Goal: Task Accomplishment & Management: Manage account settings

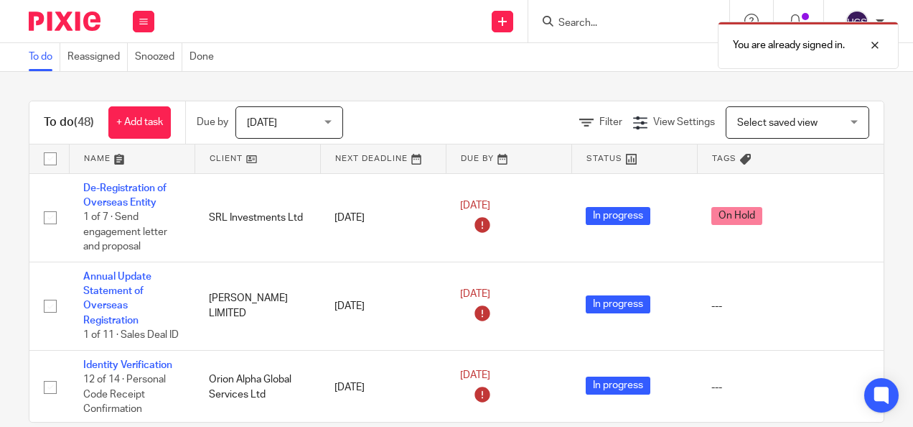
drag, startPoint x: 563, startPoint y: 22, endPoint x: 603, endPoint y: 20, distance: 40.3
click at [563, 23] on div "You are already signed in." at bounding box center [678, 41] width 442 height 55
click at [876, 45] on div at bounding box center [864, 45] width 39 height 17
click at [623, 22] on input "Search" at bounding box center [621, 23] width 129 height 13
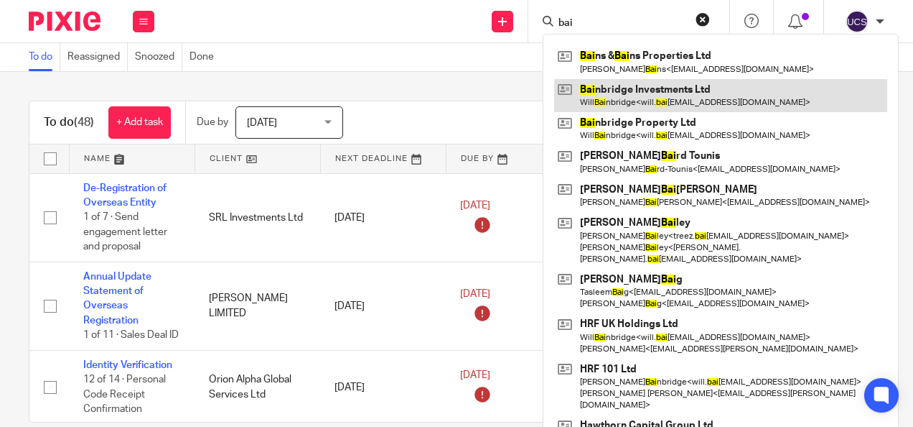
type input "bai"
click at [610, 87] on link at bounding box center [720, 95] width 333 height 33
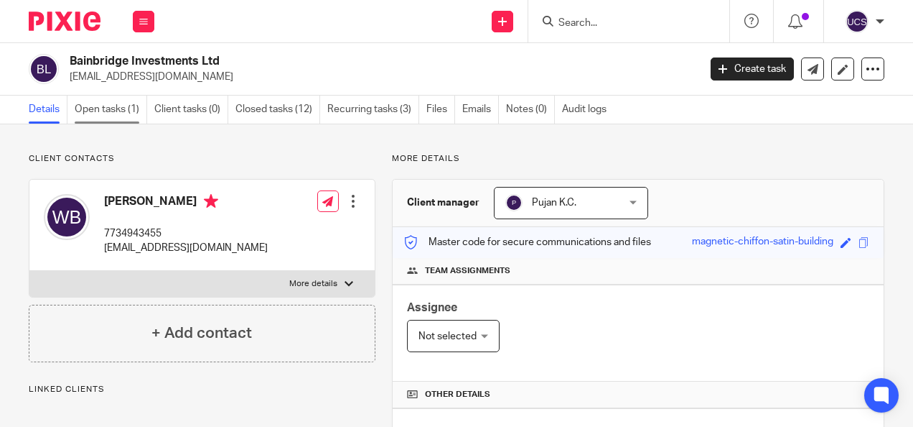
click at [98, 110] on link "Open tasks (1)" at bounding box center [111, 110] width 73 height 28
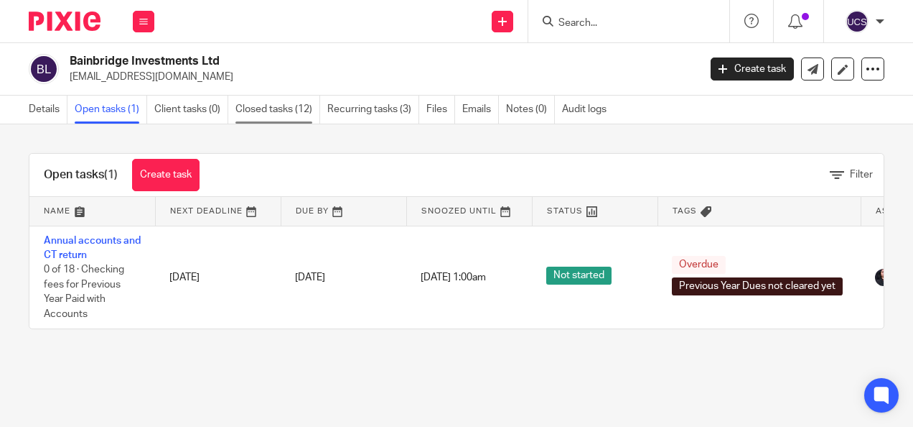
click at [283, 111] on link "Closed tasks (12)" at bounding box center [278, 110] width 85 height 28
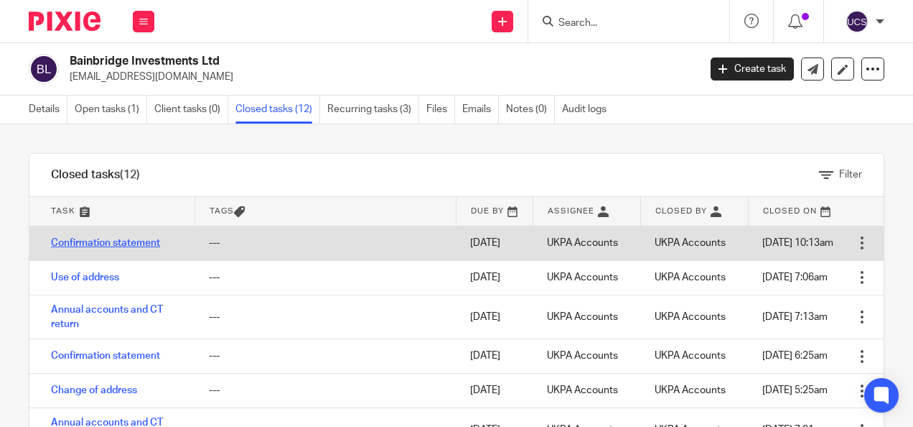
click at [78, 240] on link "Confirmation statement" at bounding box center [105, 243] width 109 height 10
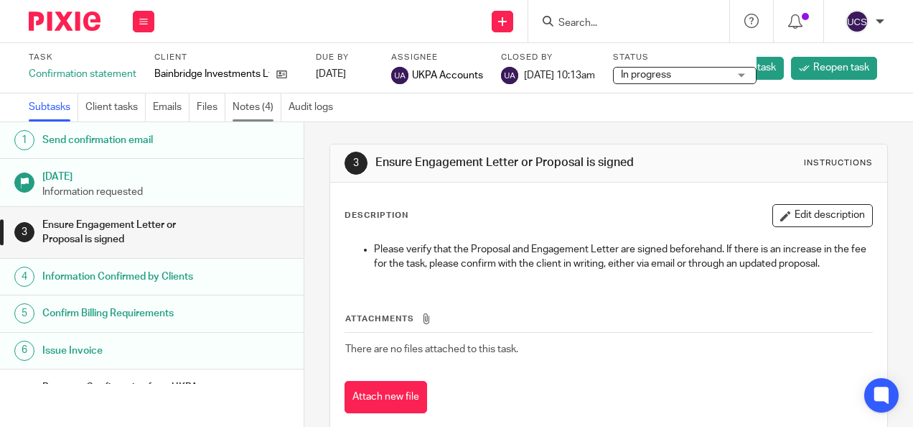
click at [261, 103] on link "Notes (4)" at bounding box center [257, 107] width 49 height 28
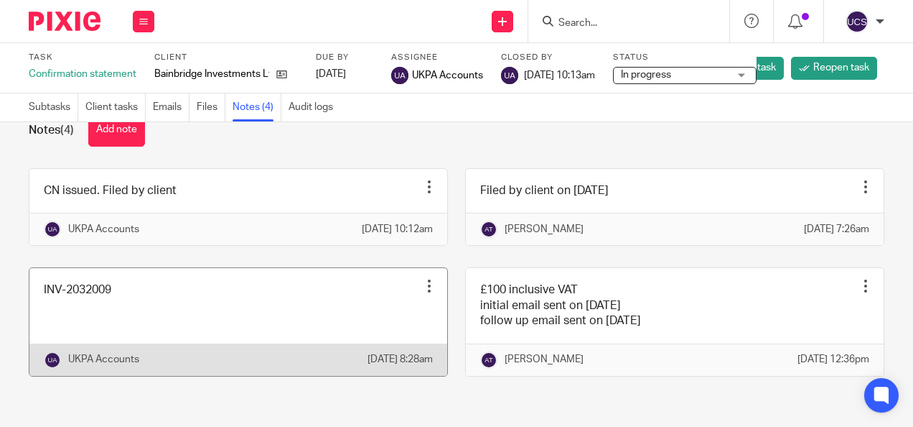
scroll to position [65, 0]
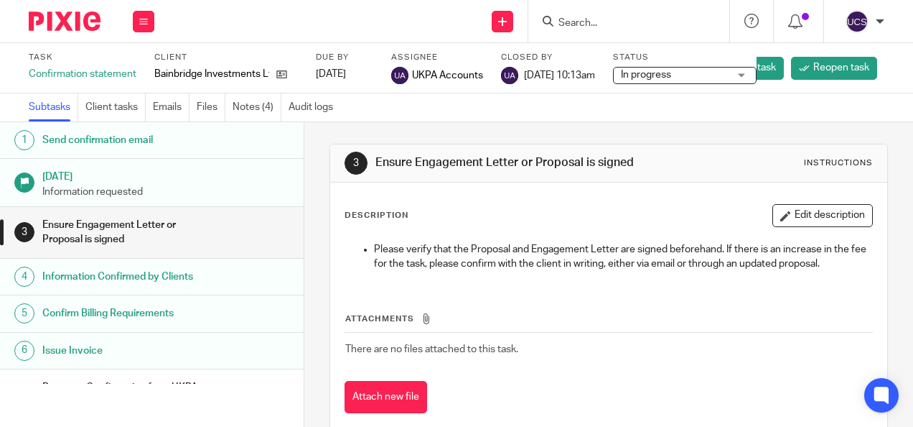
click at [594, 27] on input "Search" at bounding box center [621, 23] width 129 height 13
click at [608, 23] on input "Search" at bounding box center [621, 23] width 129 height 13
paste input "Bainbridge Property Ltd"
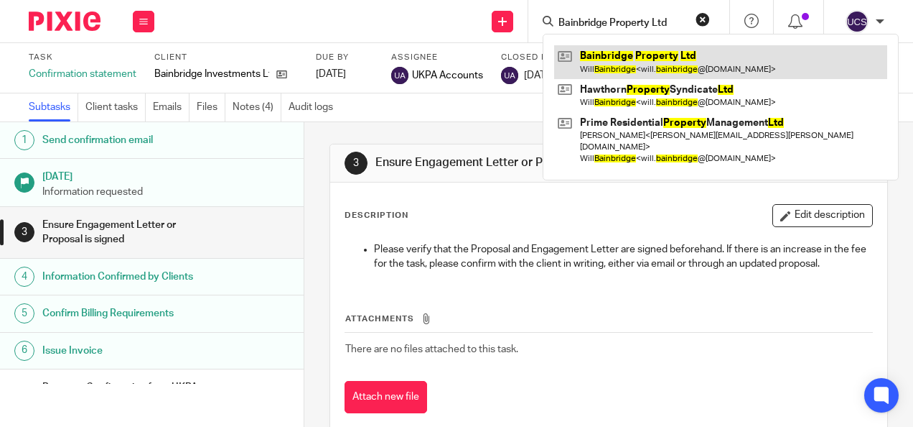
type input "Bainbridge Property Ltd"
click at [619, 57] on link at bounding box center [720, 61] width 333 height 33
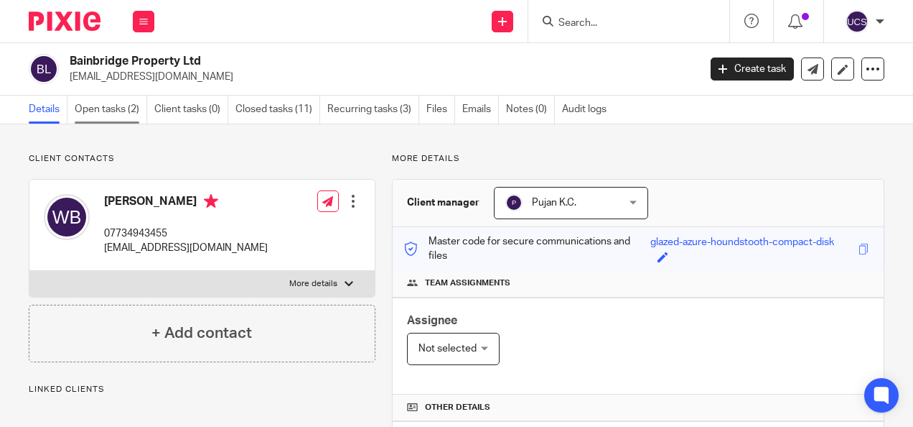
click at [111, 113] on link "Open tasks (2)" at bounding box center [111, 110] width 73 height 28
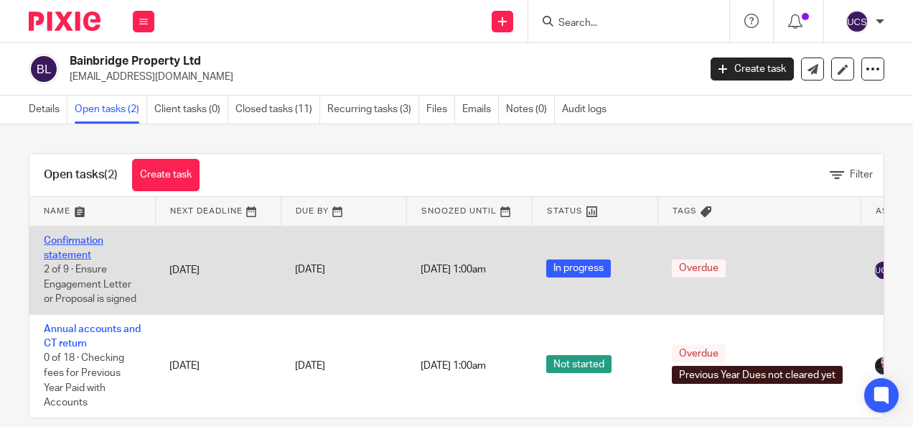
click at [55, 243] on link "Confirmation statement" at bounding box center [74, 248] width 60 height 24
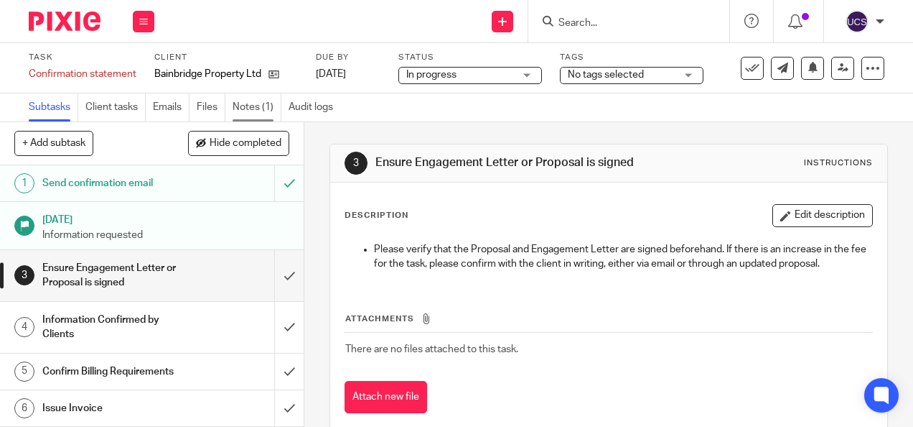
click at [246, 106] on link "Notes (1)" at bounding box center [257, 107] width 49 height 28
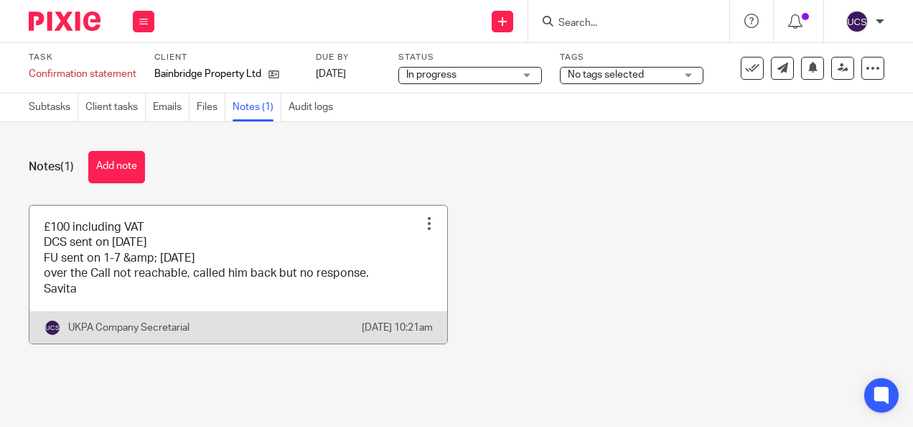
click at [422, 225] on div at bounding box center [429, 223] width 14 height 14
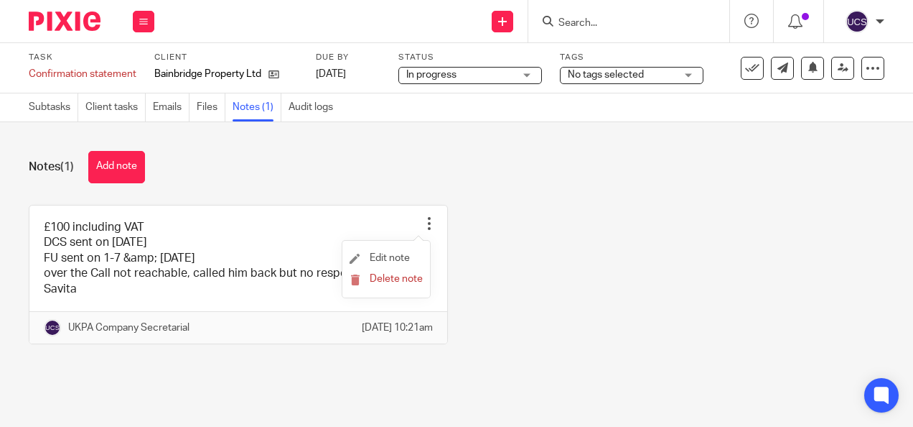
click at [412, 254] on li "Edit note" at bounding box center [386, 259] width 73 height 22
click at [271, 73] on icon at bounding box center [274, 74] width 11 height 11
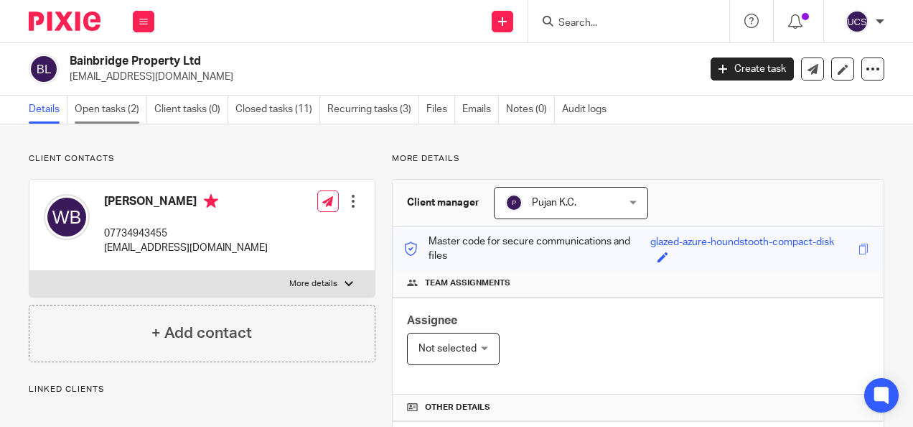
click at [106, 108] on link "Open tasks (2)" at bounding box center [111, 110] width 73 height 28
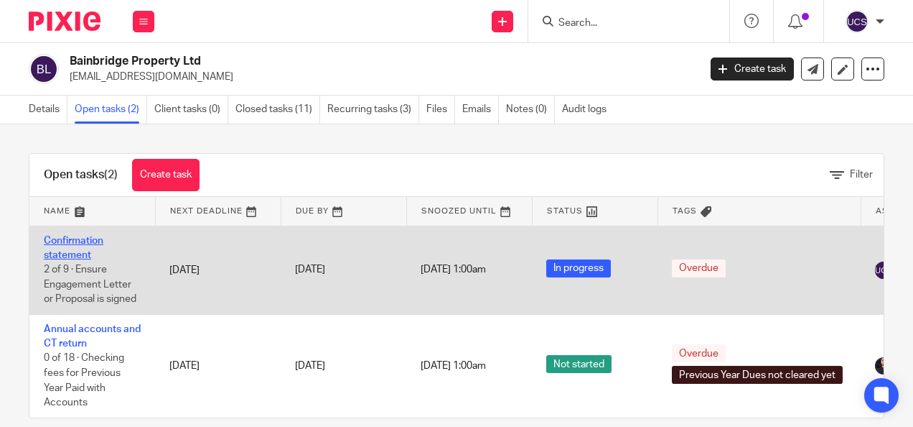
click at [85, 243] on link "Confirmation statement" at bounding box center [74, 248] width 60 height 24
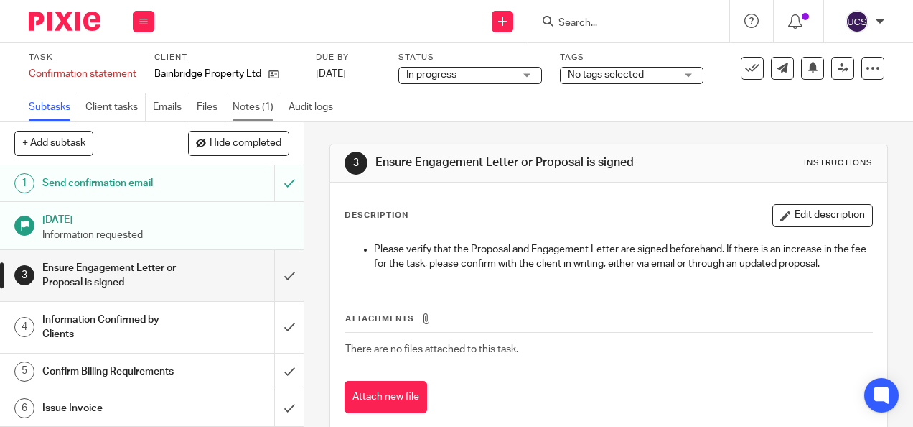
click at [240, 112] on link "Notes (1)" at bounding box center [257, 107] width 49 height 28
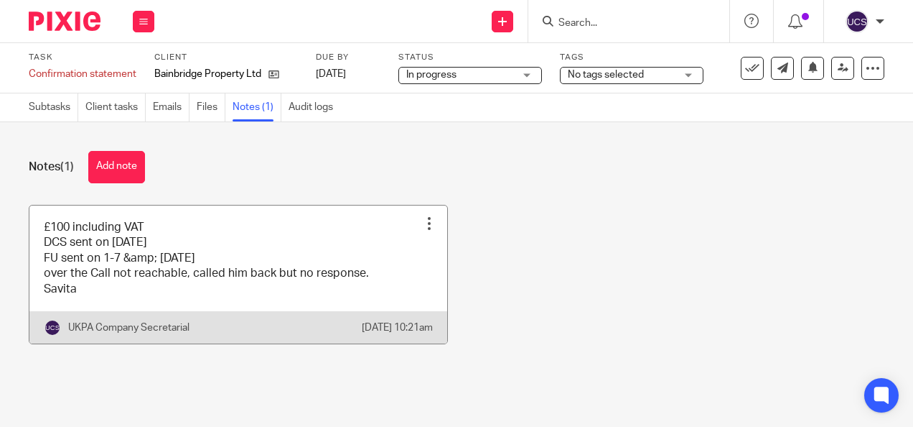
click at [422, 223] on div at bounding box center [429, 223] width 14 height 14
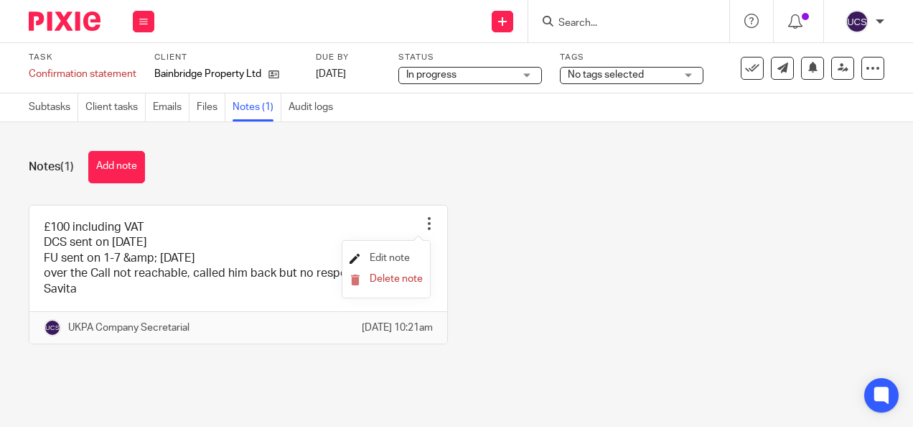
click at [386, 260] on span "Edit note" at bounding box center [390, 258] width 40 height 10
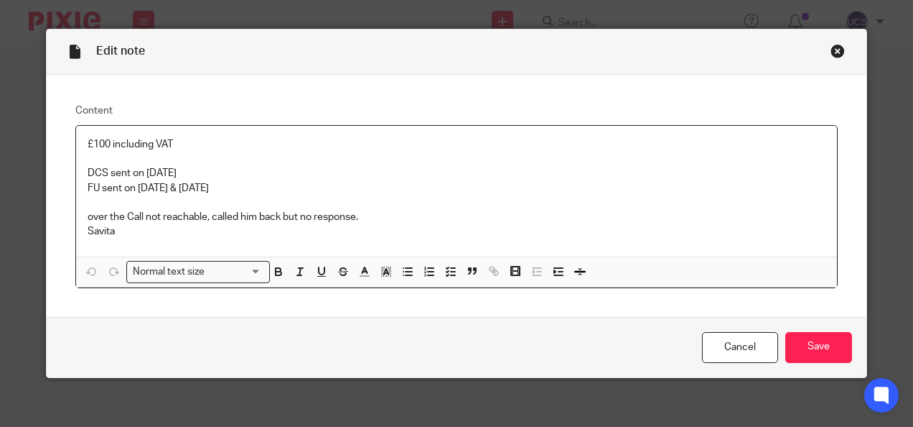
click at [373, 214] on p "over the Call not reachable, called him back but no response." at bounding box center [457, 217] width 739 height 14
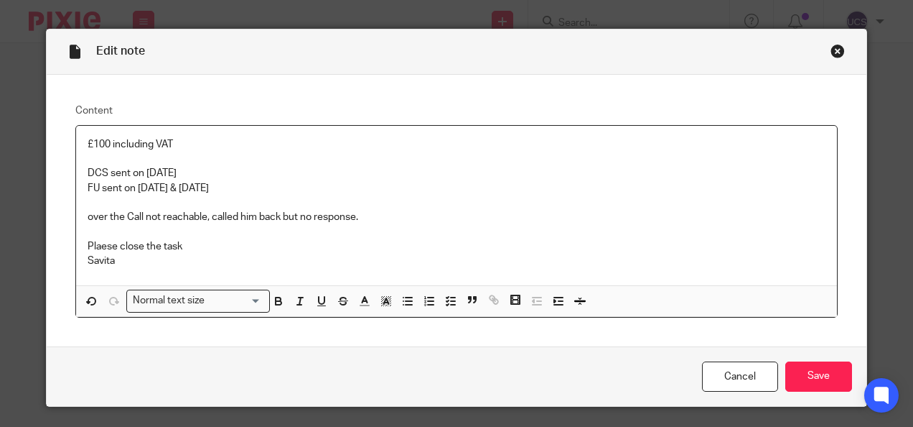
click at [96, 246] on p "Plaese close the task" at bounding box center [457, 246] width 739 height 14
click at [185, 250] on p "Please close the task" at bounding box center [457, 246] width 739 height 14
click at [800, 368] on input "Save" at bounding box center [819, 376] width 67 height 31
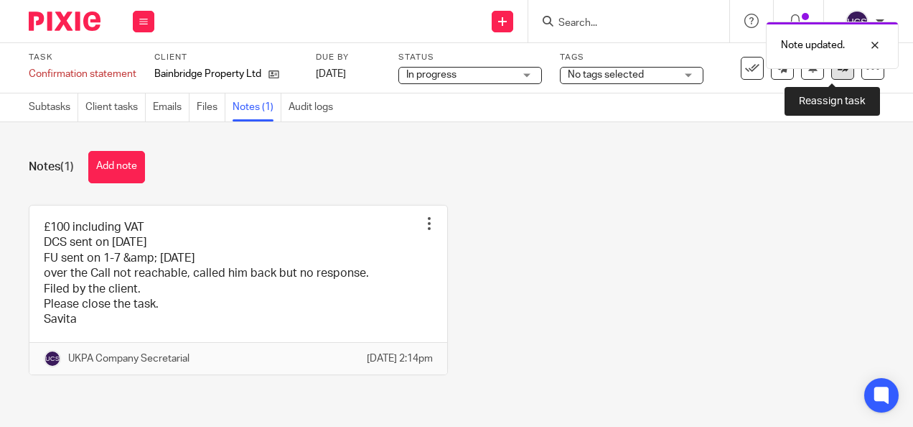
click at [838, 70] on icon at bounding box center [843, 67] width 11 height 11
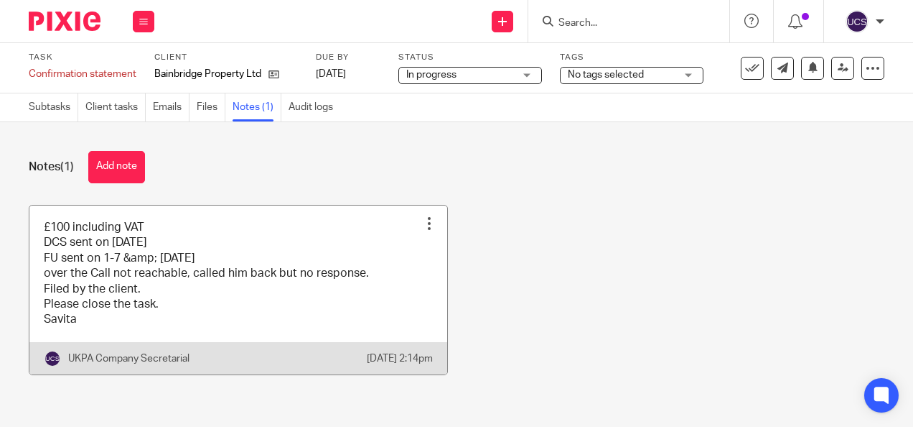
click at [422, 225] on div at bounding box center [429, 223] width 14 height 14
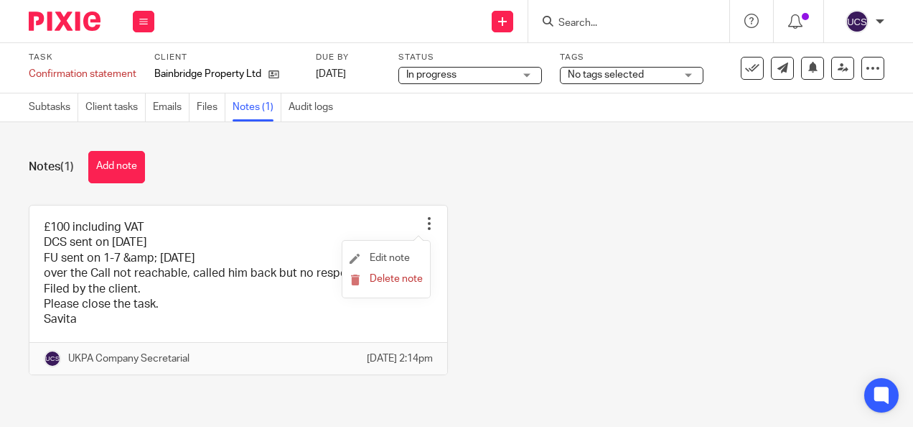
click at [410, 257] on li "Edit note" at bounding box center [386, 259] width 73 height 22
click at [379, 259] on span "Edit note" at bounding box center [390, 258] width 40 height 10
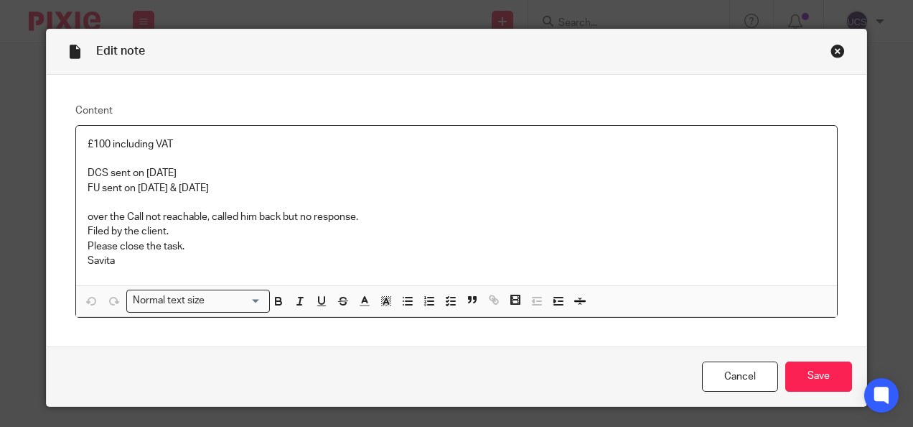
click at [154, 185] on p "FU sent on 1-7 & 4-7-2025" at bounding box center [457, 188] width 739 height 14
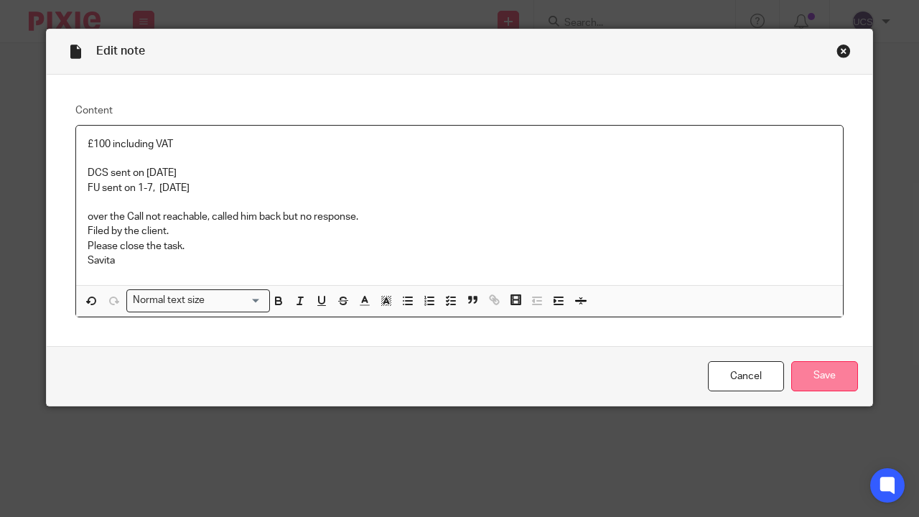
click at [803, 383] on input "Save" at bounding box center [824, 376] width 67 height 31
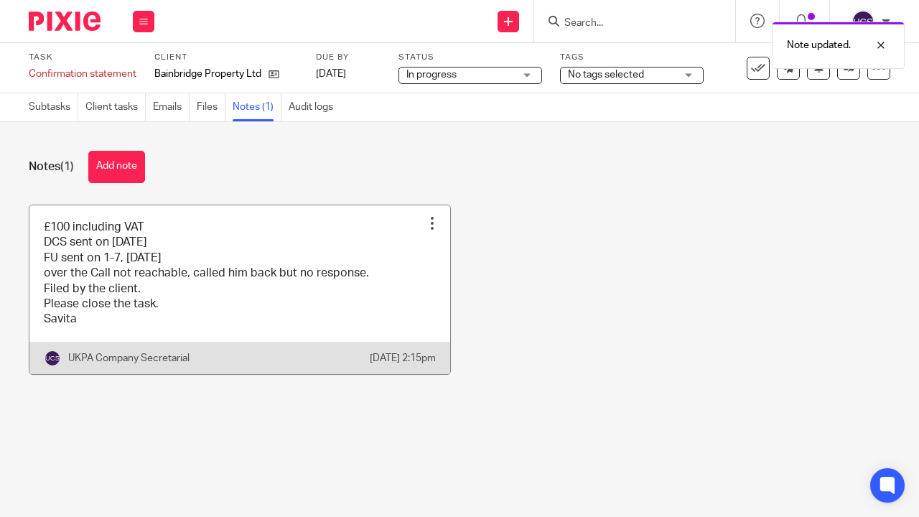
click at [425, 223] on div at bounding box center [432, 223] width 14 height 14
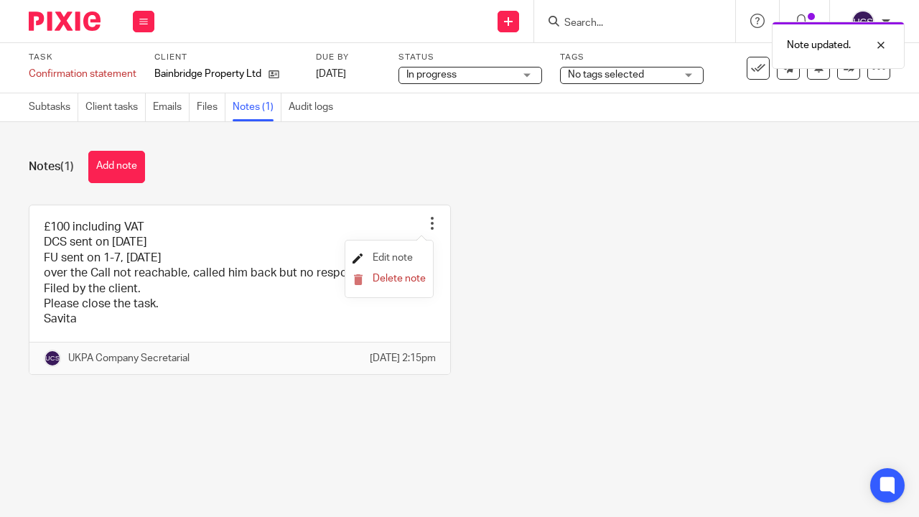
click at [408, 259] on span "Edit note" at bounding box center [393, 258] width 40 height 10
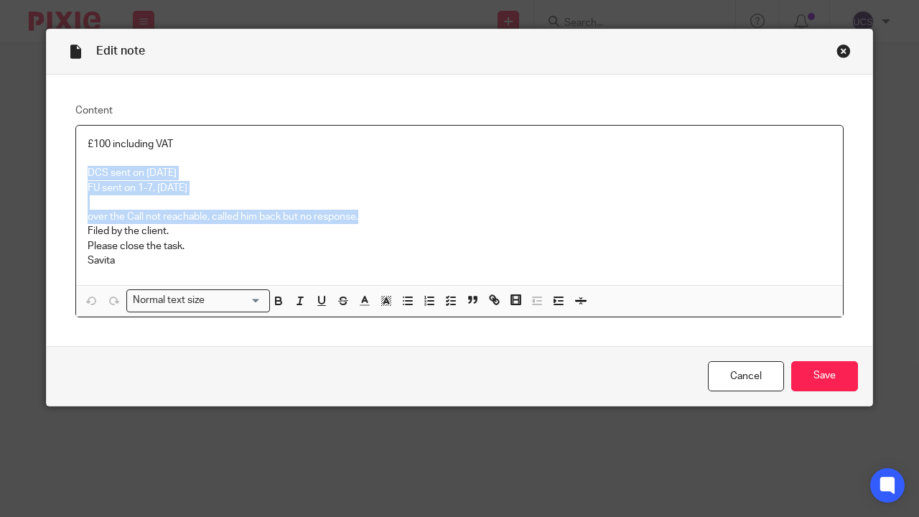
drag, startPoint x: 372, startPoint y: 218, endPoint x: 37, endPoint y: 171, distance: 338.0
click at [37, 171] on div "Edit note Content £100 including VAT DCS sent on 27/6/2025 FU sent on 1-7, 4-7-…" at bounding box center [459, 258] width 919 height 517
click at [90, 208] on p at bounding box center [460, 202] width 744 height 14
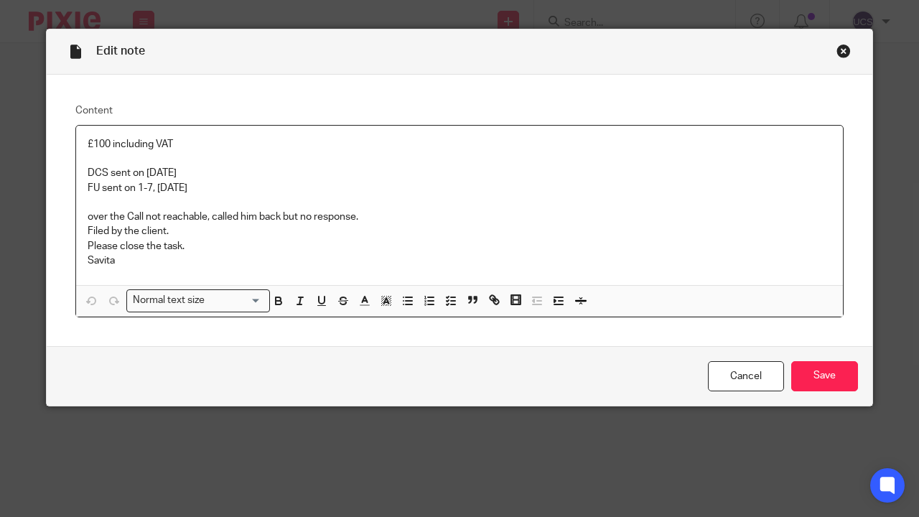
drag, startPoint x: 199, startPoint y: 178, endPoint x: 88, endPoint y: 177, distance: 111.3
click at [88, 177] on p "DCS sent on 27/6/2025" at bounding box center [460, 173] width 744 height 14
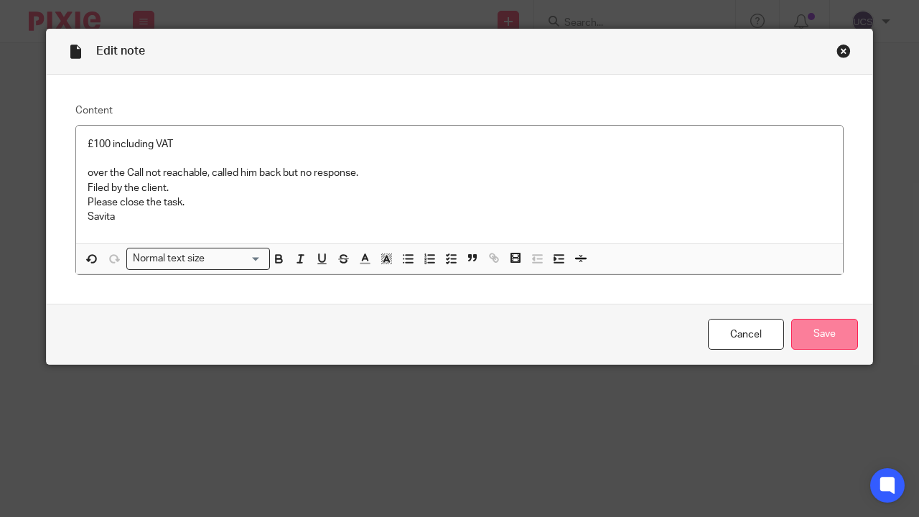
click at [791, 338] on input "Save" at bounding box center [824, 334] width 67 height 31
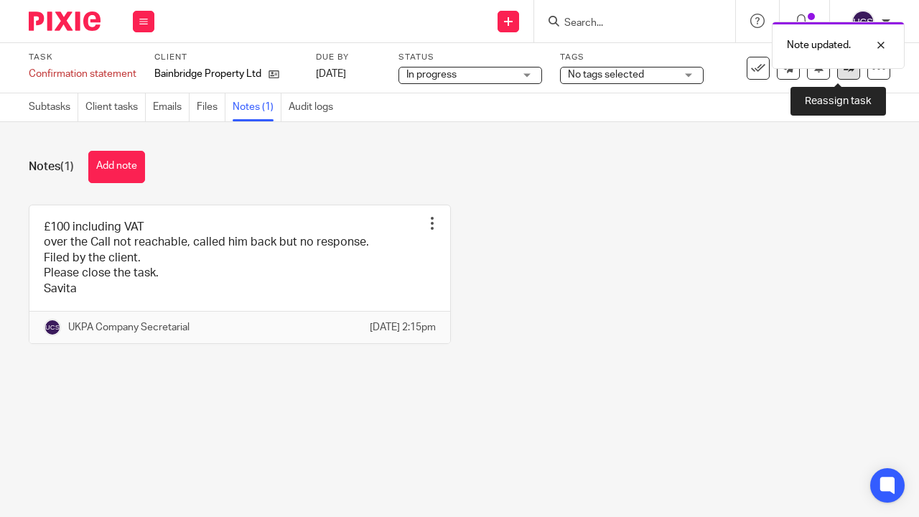
click at [837, 74] on link at bounding box center [848, 68] width 23 height 23
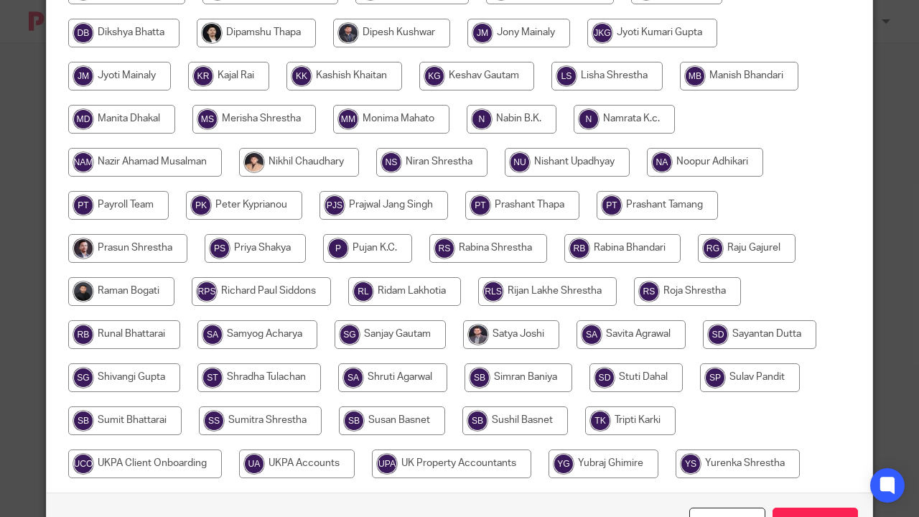
scroll to position [450, 0]
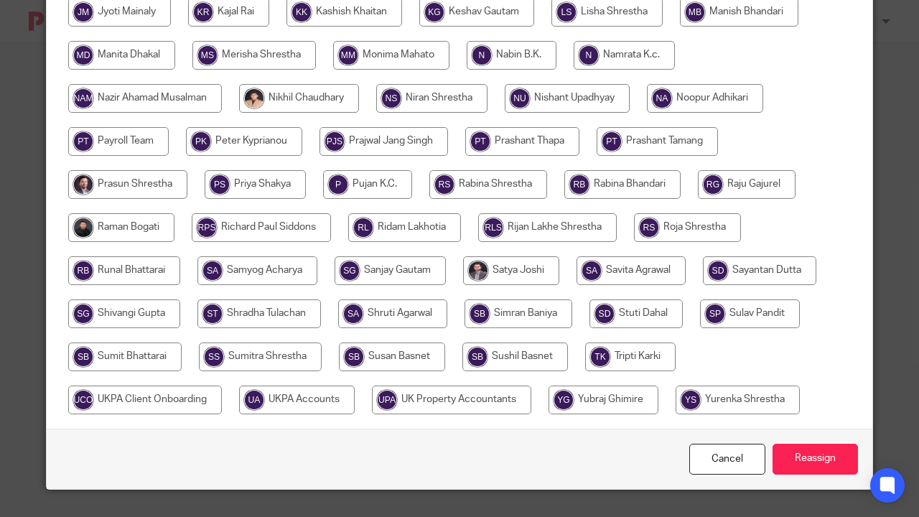
drag, startPoint x: 291, startPoint y: 395, endPoint x: 514, endPoint y: 470, distance: 235.5
click at [292, 395] on input "radio" at bounding box center [297, 400] width 116 height 29
radio input "true"
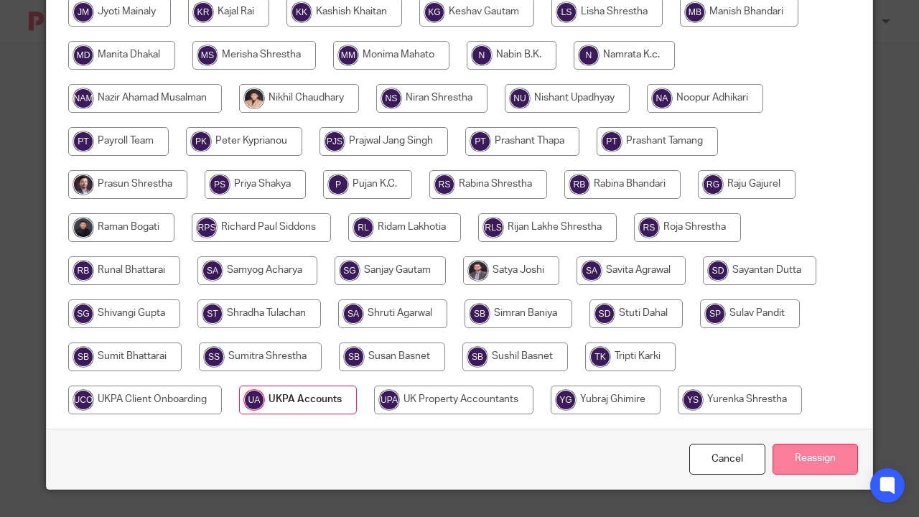
click at [799, 448] on input "Reassign" at bounding box center [815, 459] width 85 height 31
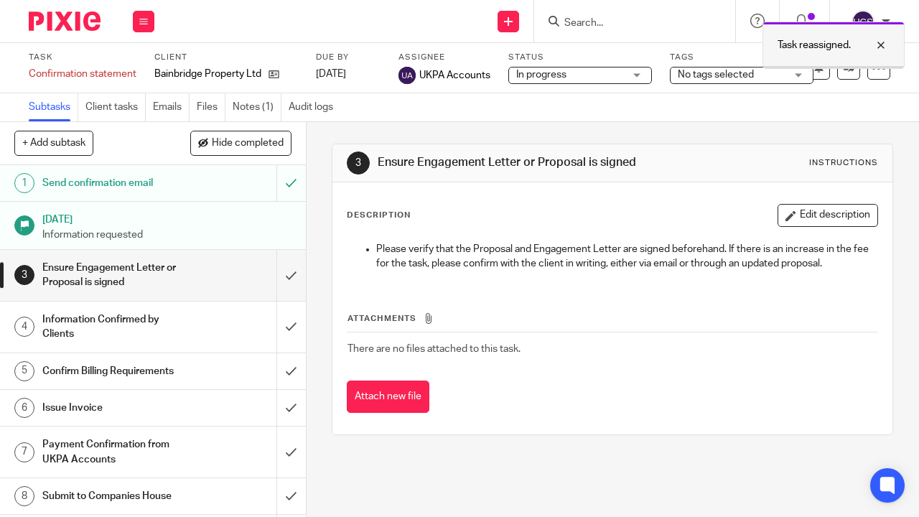
click at [882, 37] on div at bounding box center [870, 45] width 39 height 17
click at [610, 27] on input "Search" at bounding box center [627, 23] width 129 height 13
click at [64, 25] on img at bounding box center [65, 20] width 72 height 19
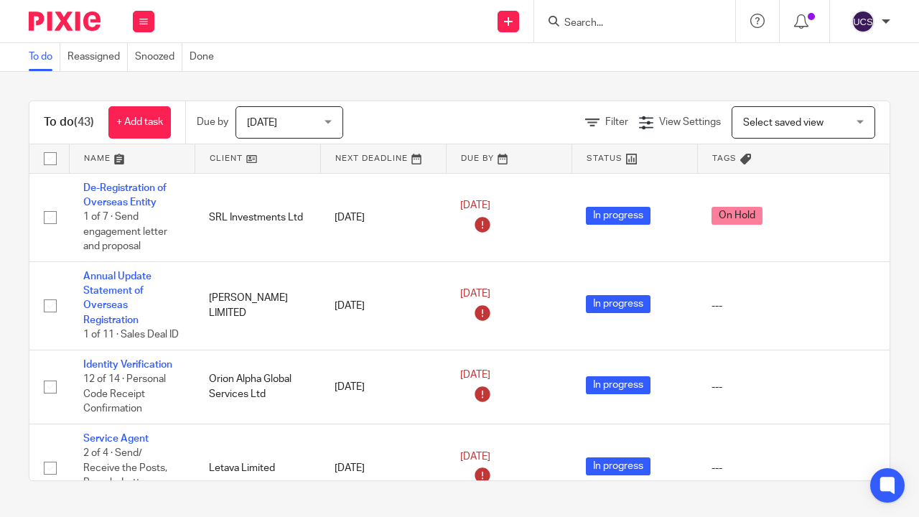
click at [755, 80] on div "To do (43) + Add task Due by [DATE] [DATE] [DATE] [DATE] This week Next week Th…" at bounding box center [459, 291] width 919 height 438
click at [721, 5] on div at bounding box center [634, 21] width 201 height 42
click at [833, 1] on div "UKPA Company Secretarial My profile Email integration Logout" at bounding box center [867, 21] width 75 height 42
click at [755, 0] on div "Get Support Contact via email Check our documentation Access the academy View r…" at bounding box center [758, 21] width 44 height 42
drag, startPoint x: 878, startPoint y: 51, endPoint x: 861, endPoint y: 46, distance: 17.3
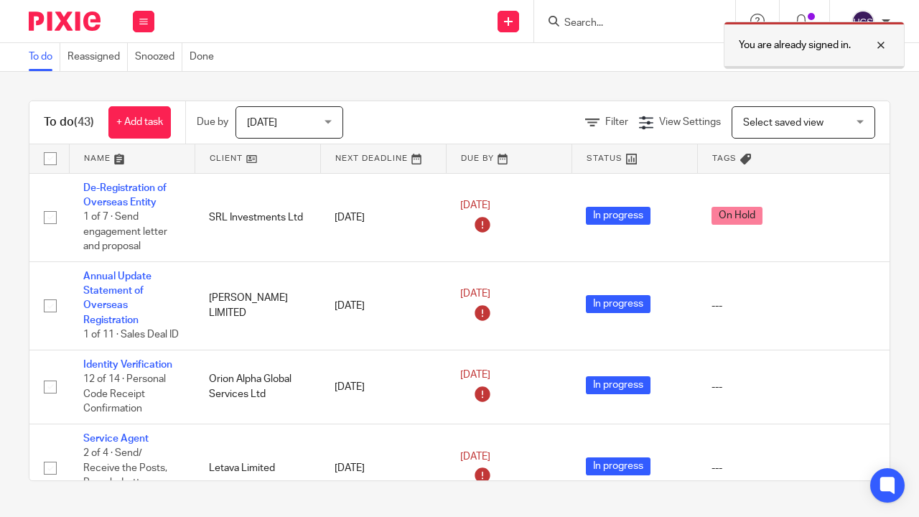
click at [878, 51] on div at bounding box center [870, 45] width 39 height 17
drag, startPoint x: 642, startPoint y: 12, endPoint x: 616, endPoint y: 29, distance: 30.7
click at [642, 16] on form at bounding box center [639, 21] width 153 height 18
click at [610, 29] on input "Search" at bounding box center [627, 23] width 129 height 13
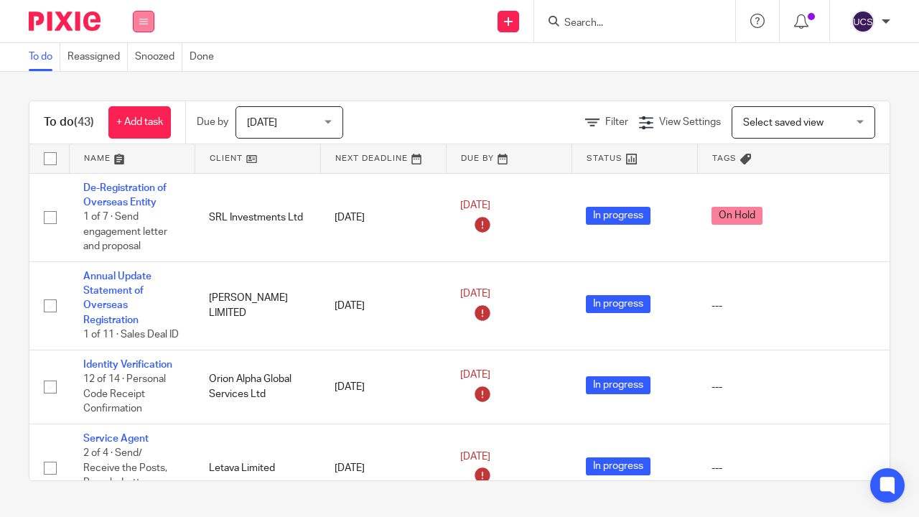
click at [144, 27] on button at bounding box center [144, 22] width 22 height 22
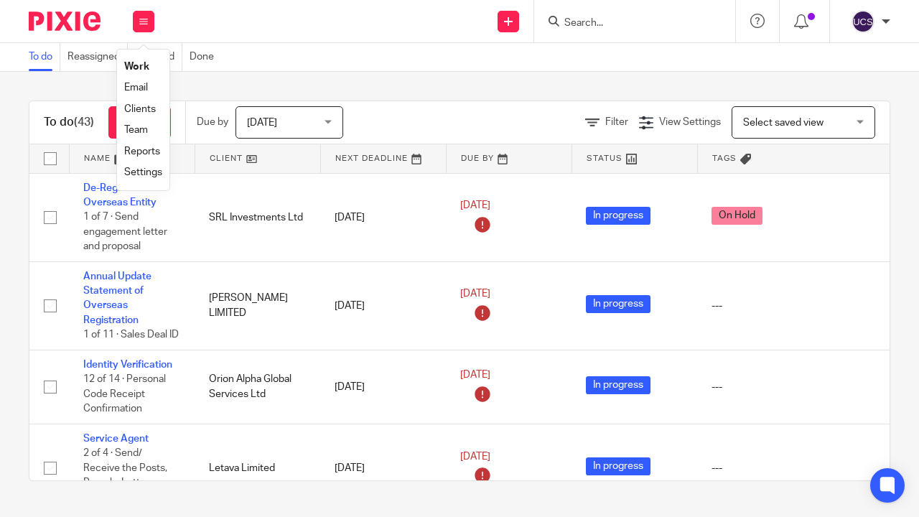
click at [614, 23] on input "Search" at bounding box center [627, 23] width 129 height 13
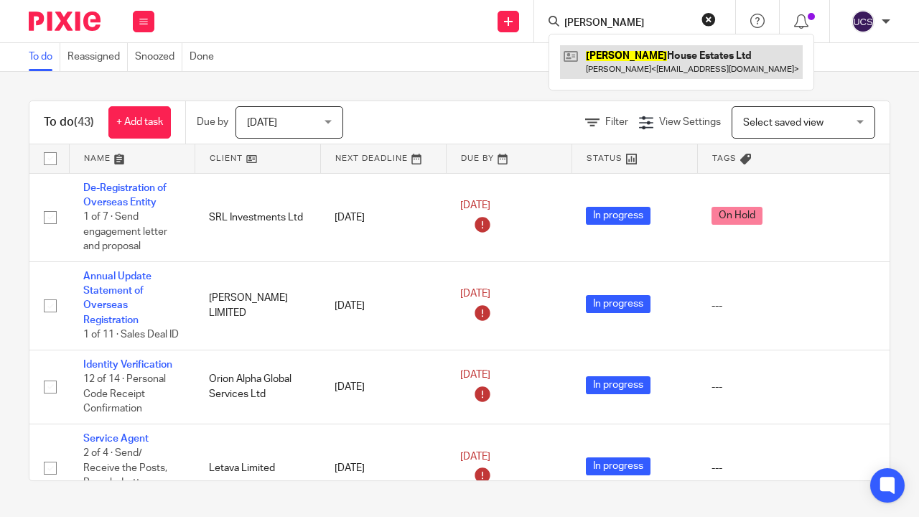
type input "godwin"
click at [600, 52] on link at bounding box center [681, 61] width 243 height 33
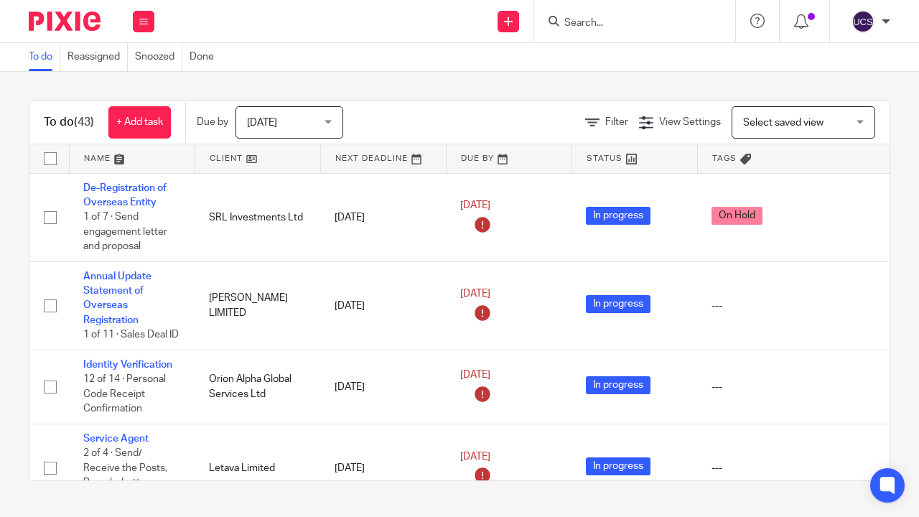
click at [66, 13] on img at bounding box center [65, 20] width 72 height 19
click at [73, 27] on img at bounding box center [65, 20] width 72 height 19
click at [572, 24] on input "Search" at bounding box center [627, 23] width 129 height 13
click at [586, 24] on input "Search" at bounding box center [627, 23] width 129 height 13
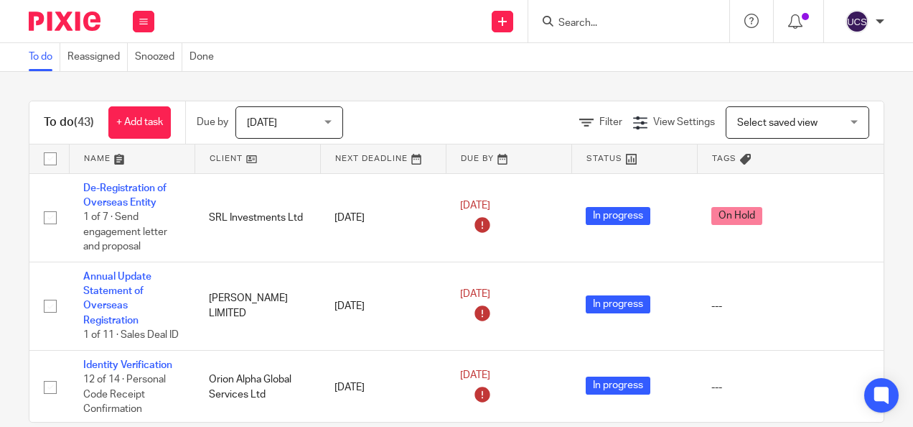
click at [549, 19] on icon at bounding box center [548, 21] width 11 height 11
click at [564, 19] on input "Search" at bounding box center [621, 23] width 129 height 13
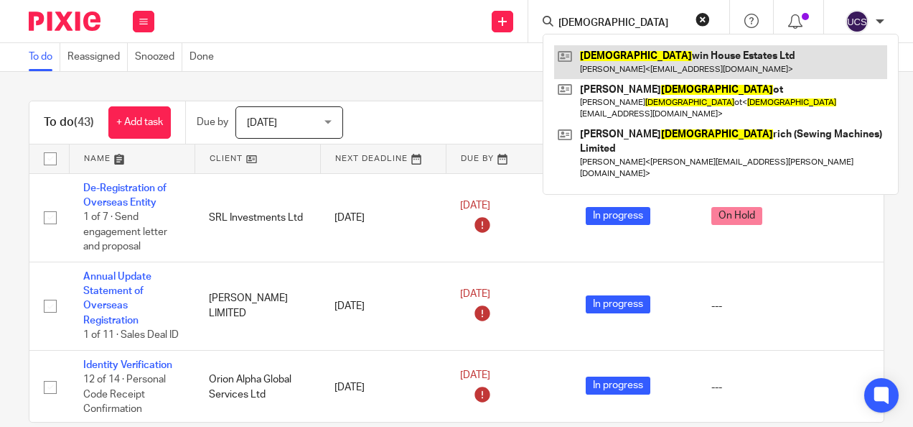
type input "god"
click at [643, 50] on link at bounding box center [720, 61] width 333 height 33
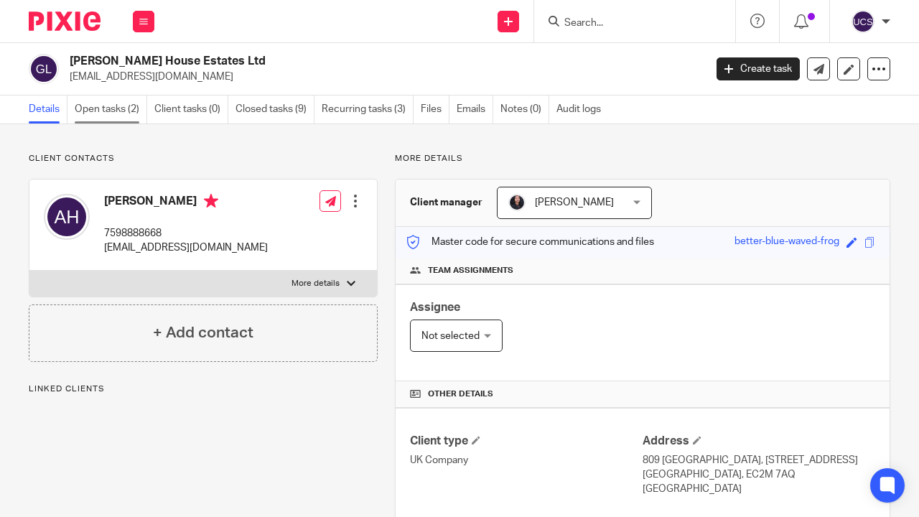
click at [93, 112] on link "Open tasks (2)" at bounding box center [111, 110] width 73 height 28
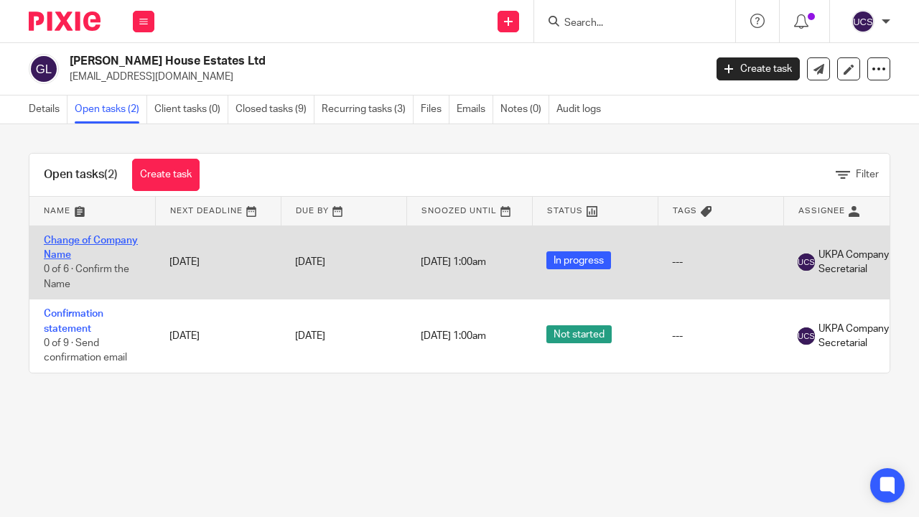
click at [70, 240] on link "Change of Company Name" at bounding box center [91, 248] width 94 height 24
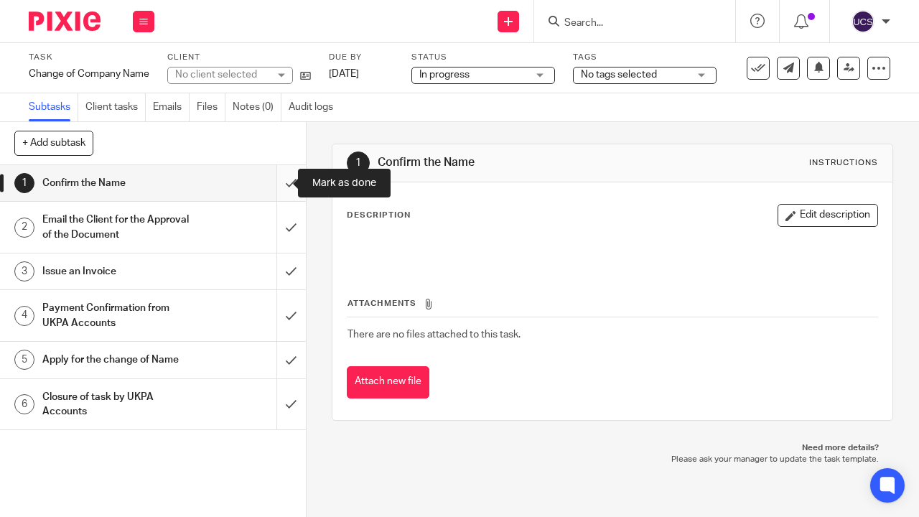
click at [273, 180] on input "submit" at bounding box center [153, 183] width 306 height 36
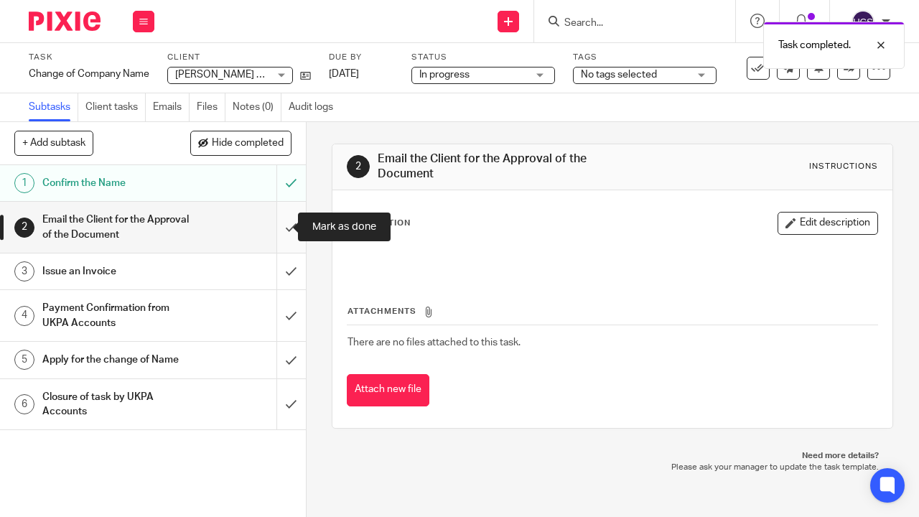
click at [277, 228] on input "submit" at bounding box center [153, 227] width 306 height 51
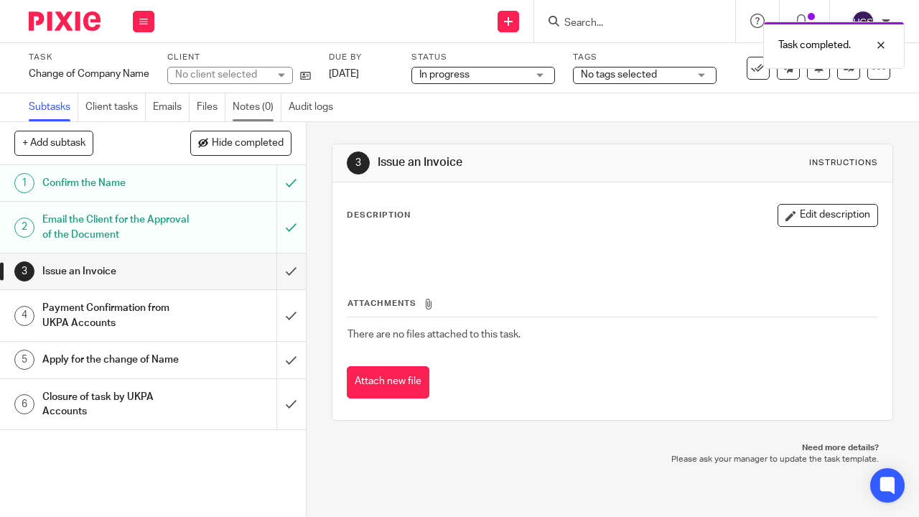
click at [251, 105] on link "Notes (0)" at bounding box center [257, 107] width 49 height 28
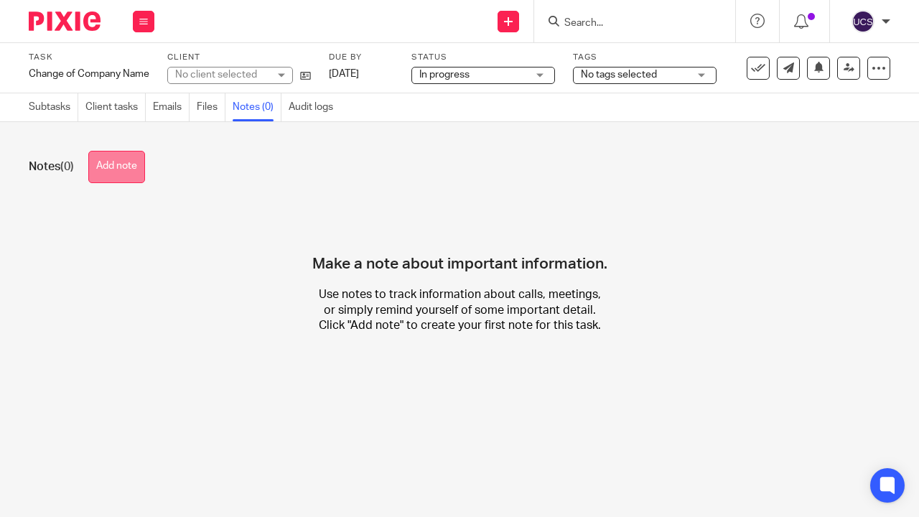
click at [128, 172] on button "Add note" at bounding box center [116, 167] width 57 height 32
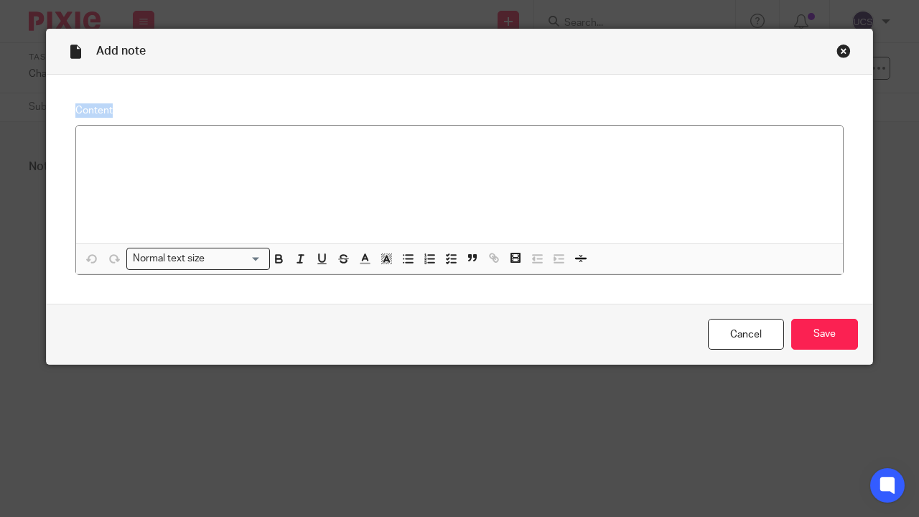
drag, startPoint x: 682, startPoint y: 9, endPoint x: 694, endPoint y: 105, distance: 97.1
click at [687, 111] on div "Add note Content Normal text size Loading... Remove Edit Insert new video Copy …" at bounding box center [459, 258] width 919 height 517
drag, startPoint x: 694, startPoint y: 105, endPoint x: 836, endPoint y: 50, distance: 151.6
click at [837, 50] on div "Close this dialog window" at bounding box center [844, 51] width 14 height 14
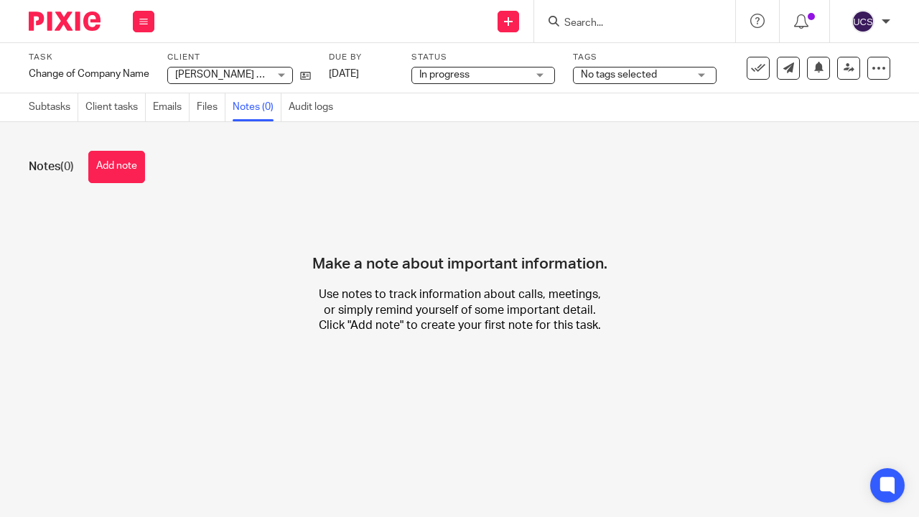
drag, startPoint x: 661, startPoint y: 4, endPoint x: 383, endPoint y: 217, distance: 350.9
click at [394, 231] on body "Work Email Clients Team Reports Work Email Clients Team Reports Settings Send n…" at bounding box center [459, 258] width 919 height 517
click at [737, 0] on div "Get Support Contact via email Check our documentation Access the academy View r…" at bounding box center [758, 21] width 44 height 42
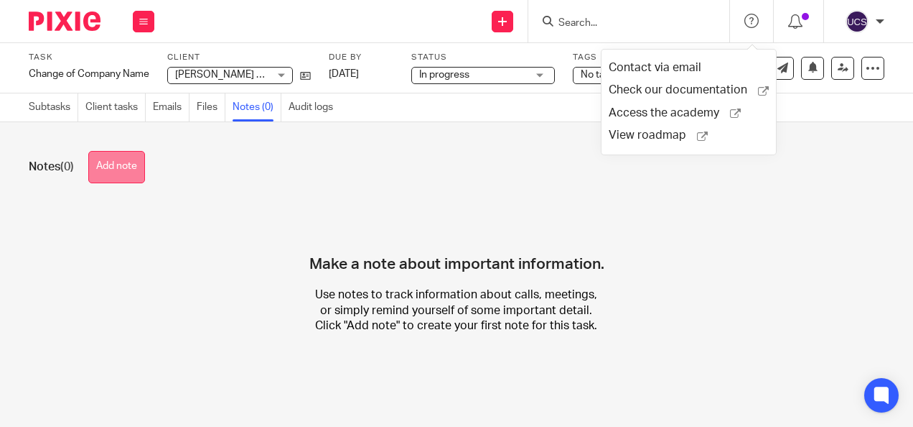
click at [139, 159] on button "Add note" at bounding box center [116, 167] width 57 height 32
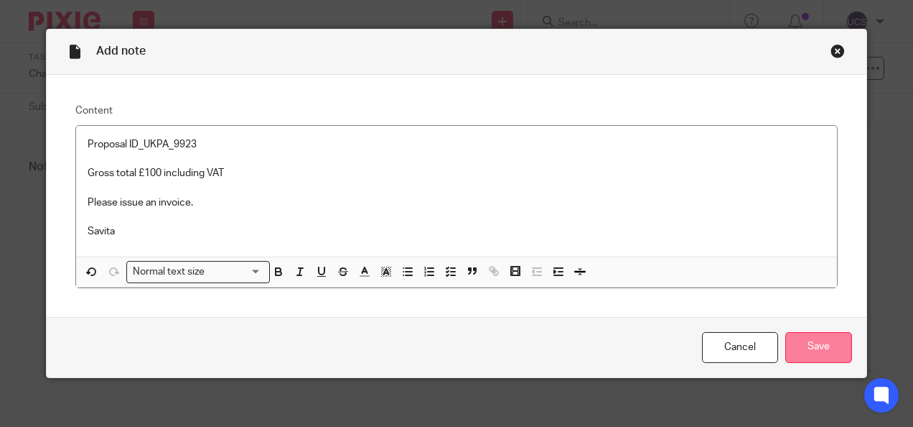
click at [814, 348] on input "Save" at bounding box center [819, 347] width 67 height 31
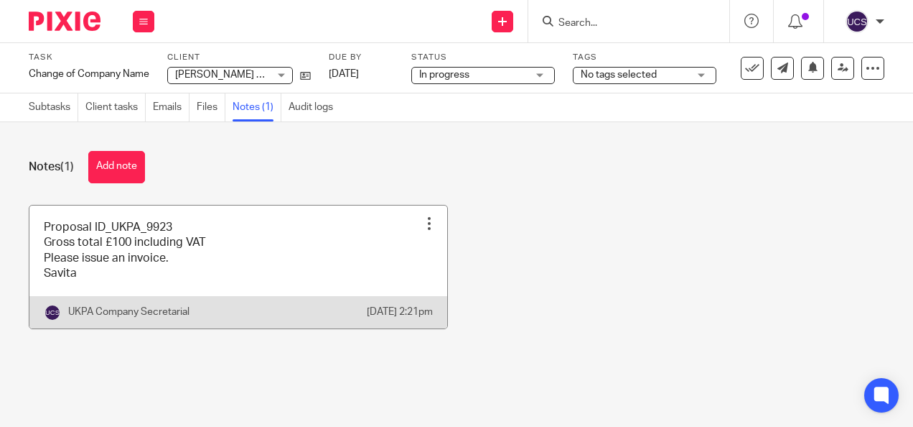
click at [422, 227] on div at bounding box center [429, 223] width 14 height 14
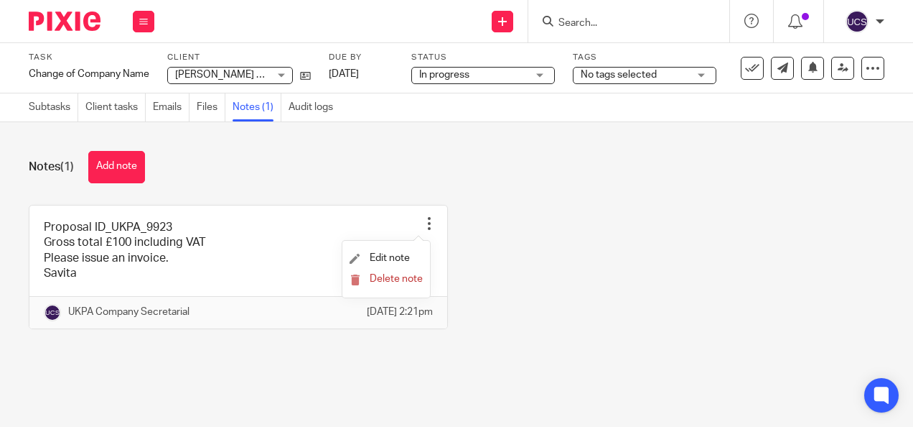
click at [6, 0] on div at bounding box center [59, 21] width 118 height 42
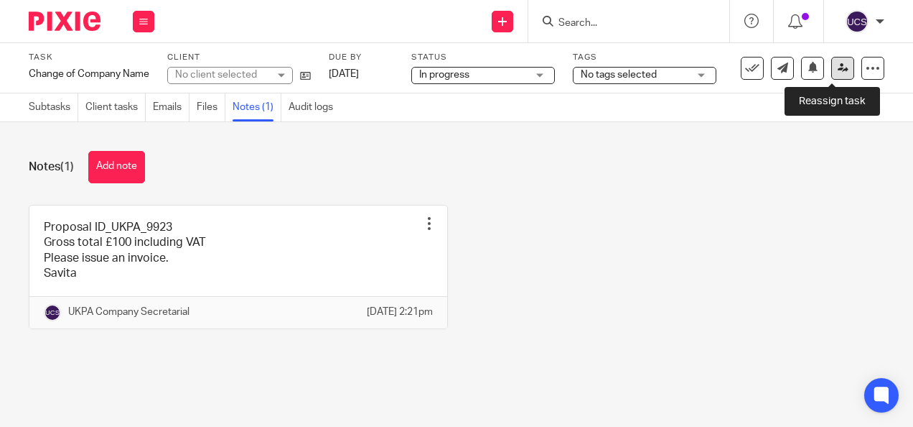
click at [838, 73] on link at bounding box center [843, 68] width 23 height 23
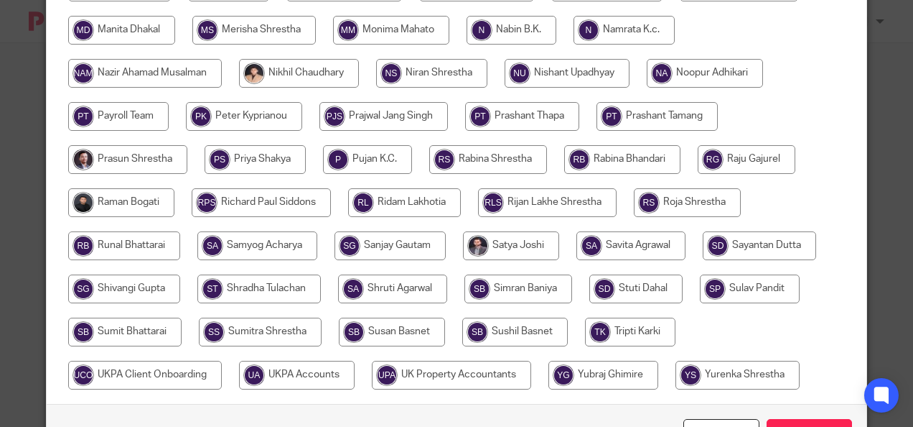
scroll to position [540, 0]
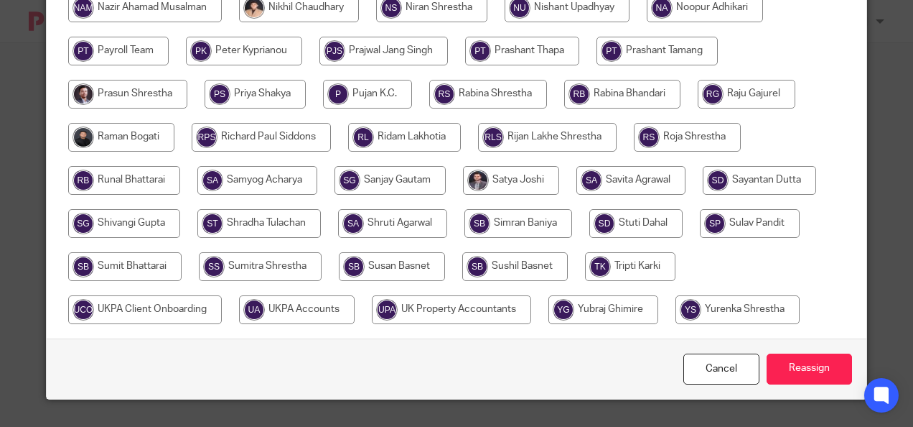
click at [322, 316] on input "radio" at bounding box center [297, 309] width 116 height 29
radio input "true"
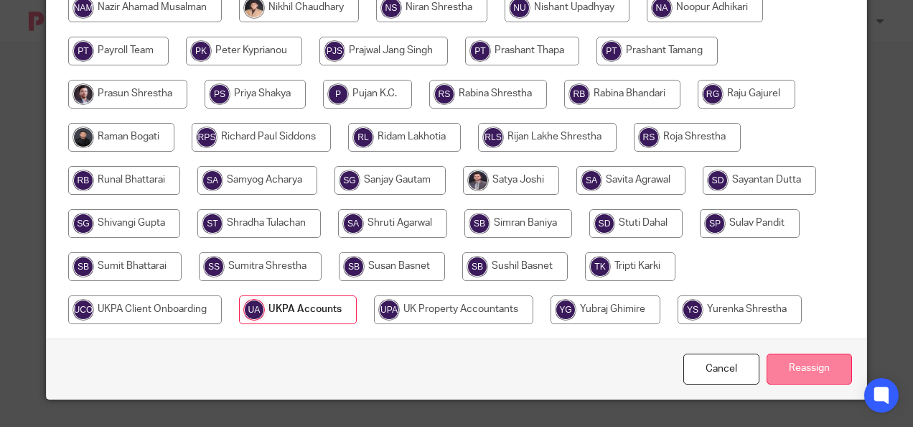
click at [807, 369] on input "Reassign" at bounding box center [809, 368] width 85 height 31
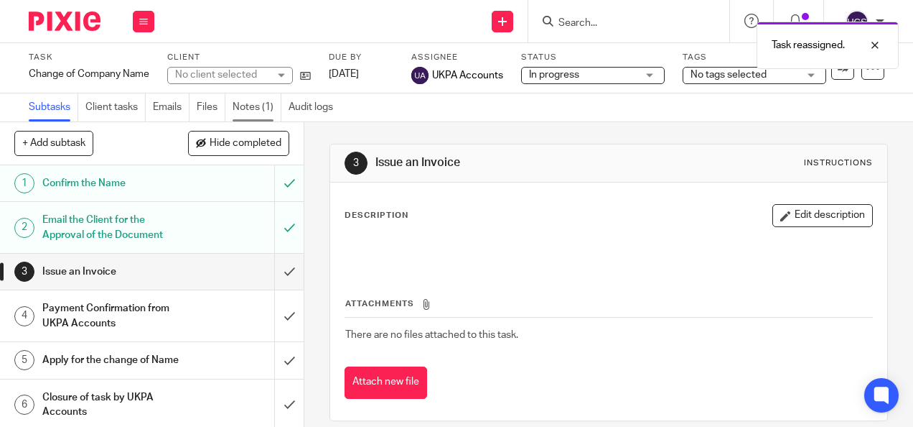
click at [246, 111] on link "Notes (1)" at bounding box center [257, 107] width 49 height 28
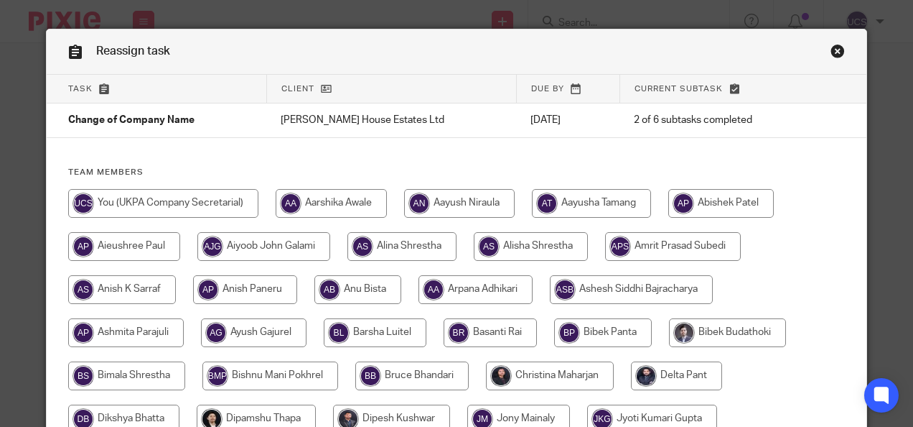
click at [831, 52] on link "Close this dialog window" at bounding box center [838, 53] width 14 height 19
click at [831, 53] on link "Close this dialog window" at bounding box center [838, 53] width 14 height 19
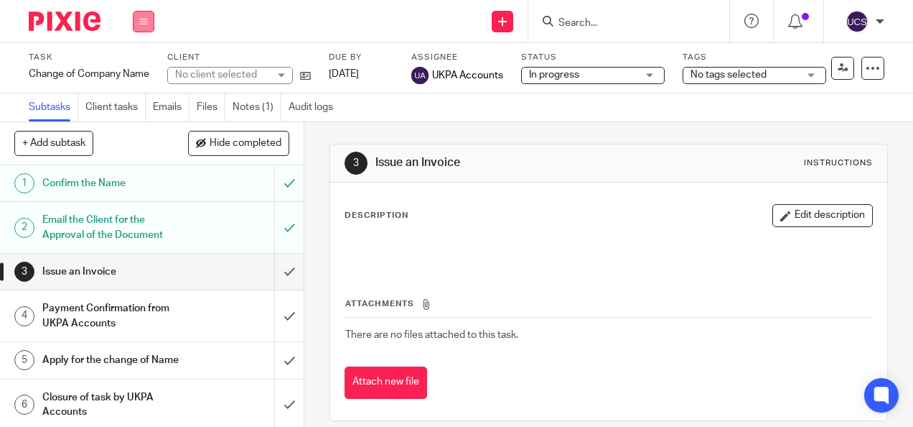
click at [144, 22] on icon at bounding box center [143, 21] width 9 height 9
click at [72, 26] on img at bounding box center [65, 20] width 72 height 19
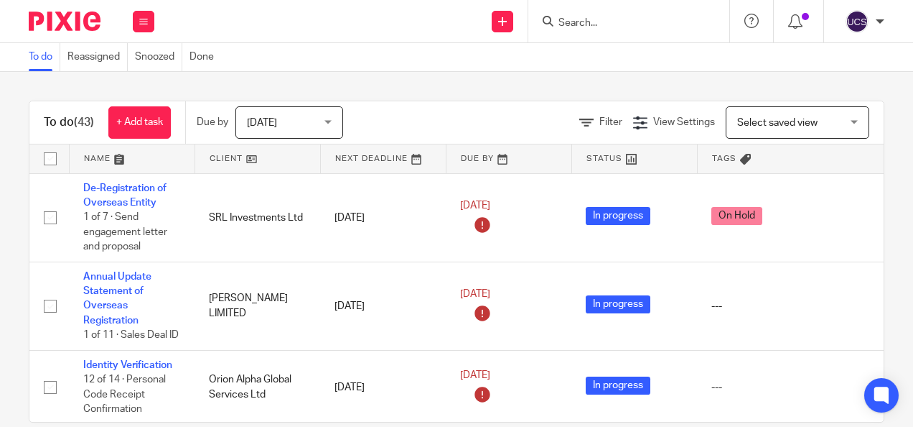
click at [604, 26] on input "Search" at bounding box center [621, 23] width 129 height 13
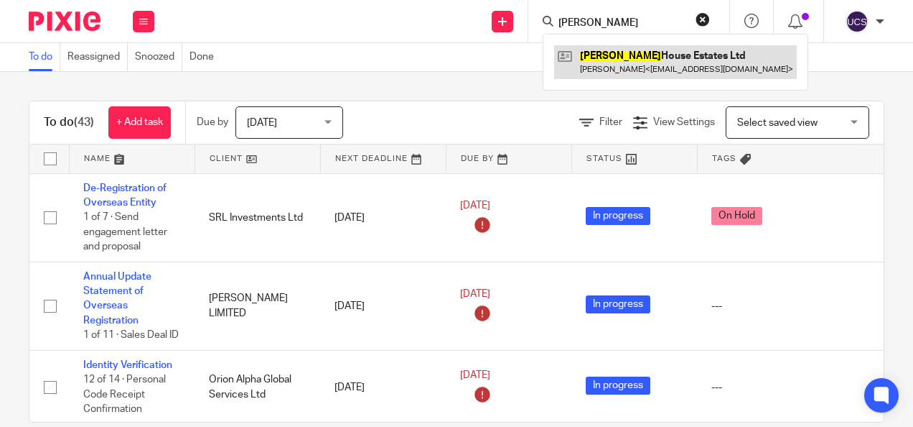
type input "godwin"
click at [661, 55] on link at bounding box center [675, 61] width 243 height 33
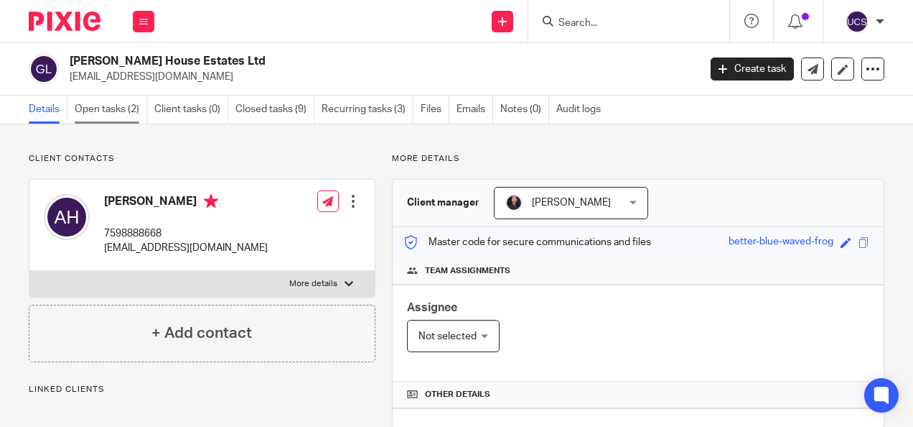
click at [116, 115] on link "Open tasks (2)" at bounding box center [111, 110] width 73 height 28
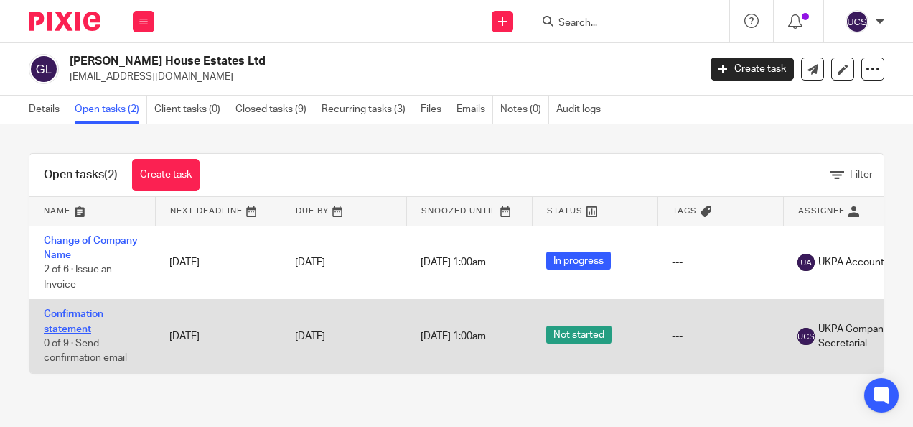
click at [77, 316] on link "Confirmation statement" at bounding box center [74, 321] width 60 height 24
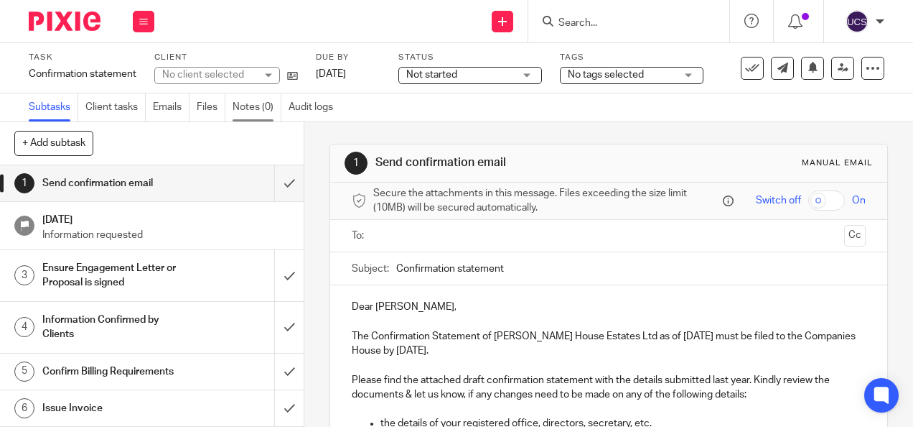
click at [264, 111] on link "Notes (0)" at bounding box center [257, 107] width 49 height 28
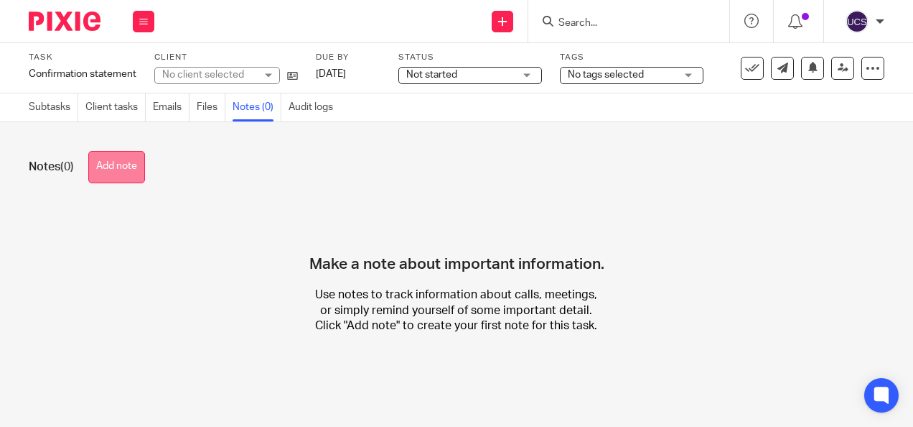
click at [114, 165] on button "Add note" at bounding box center [116, 167] width 57 height 32
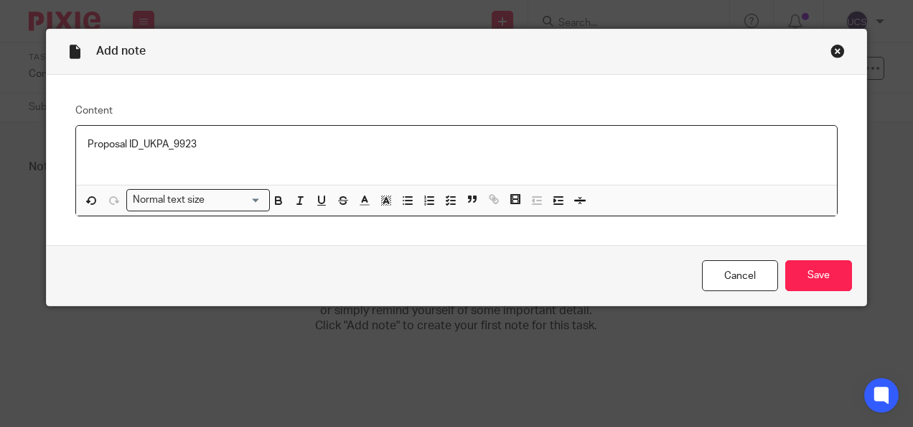
click at [254, 140] on p "Proposal ID_UKPA_9923" at bounding box center [457, 144] width 739 height 14
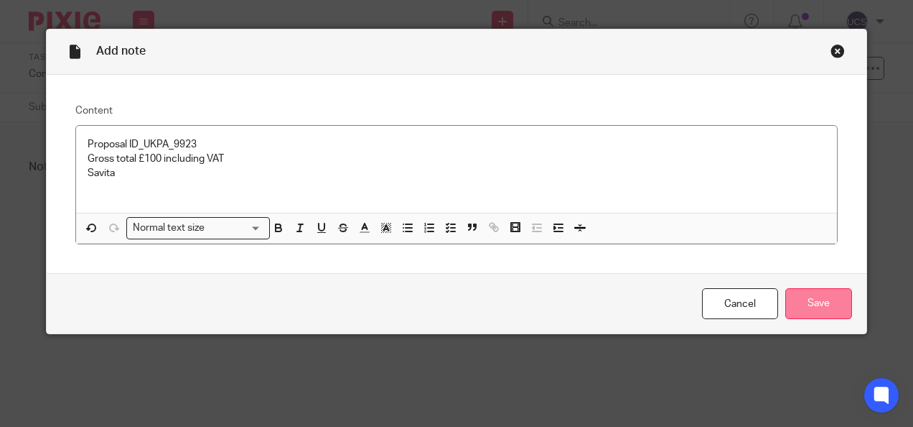
click at [809, 308] on input "Save" at bounding box center [819, 303] width 67 height 31
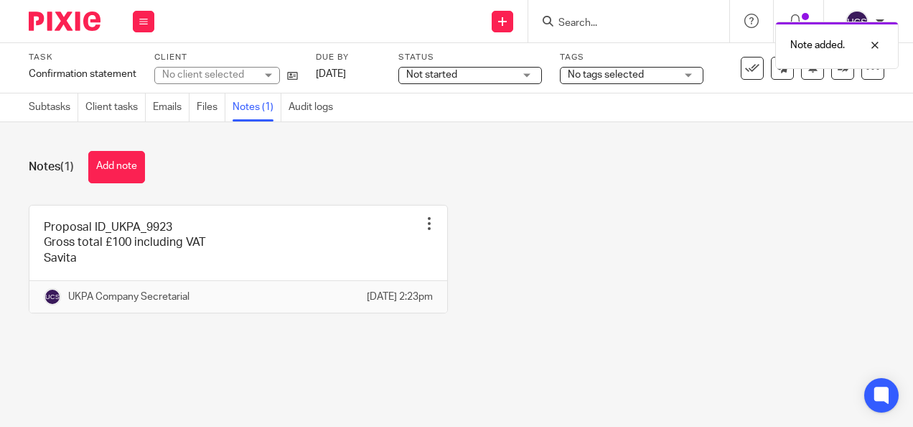
click at [524, 72] on div "Not started Not started" at bounding box center [471, 75] width 144 height 17
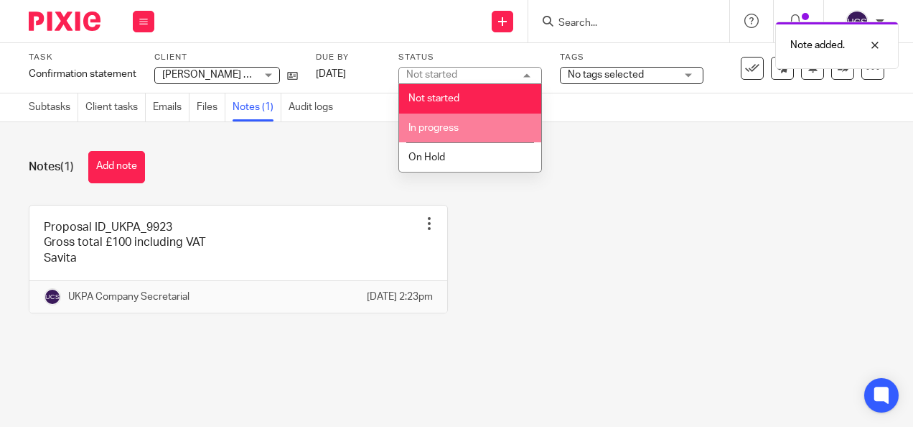
click at [454, 121] on li "In progress" at bounding box center [470, 127] width 142 height 29
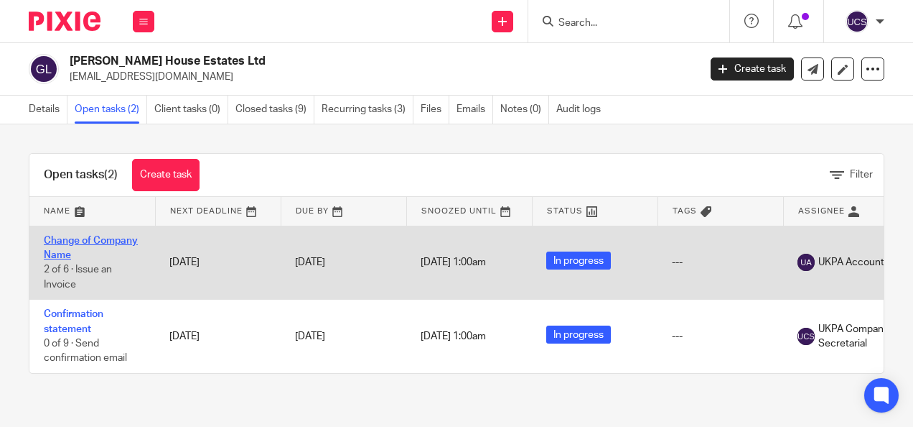
click at [84, 241] on link "Change of Company Name" at bounding box center [91, 248] width 94 height 24
click at [438, 259] on span "[DATE] 1:00am" at bounding box center [453, 262] width 65 height 10
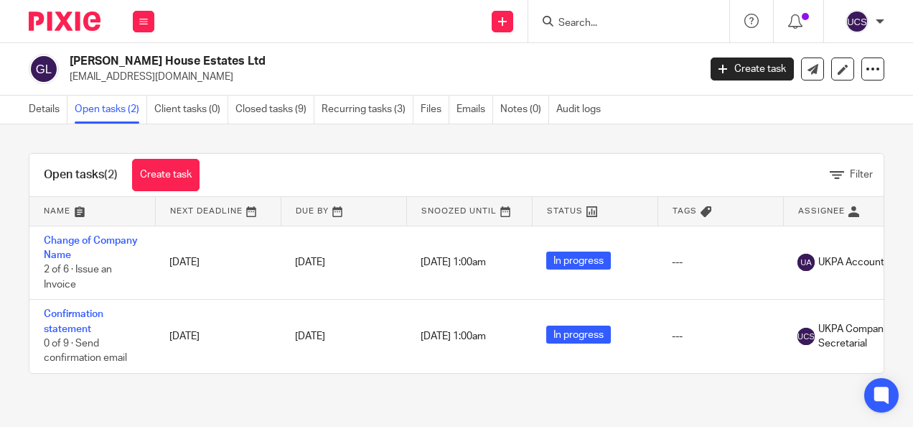
click at [506, 208] on icon at bounding box center [506, 211] width 11 height 11
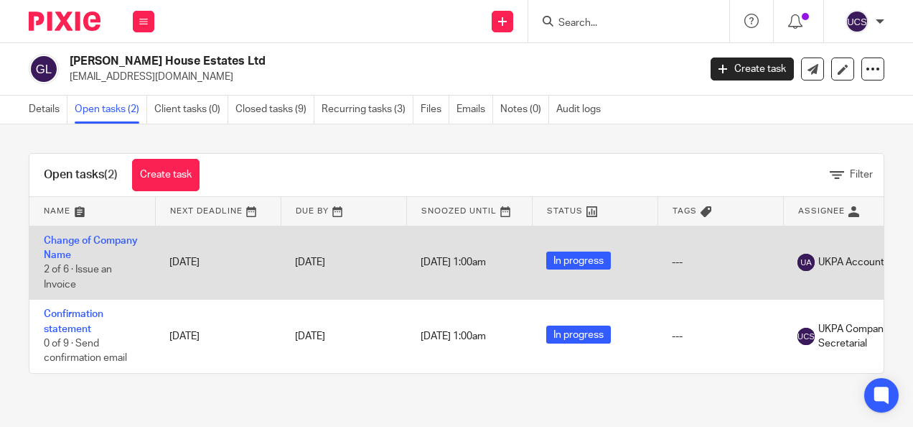
click at [442, 266] on span "1 Jan 1970 1:00am" at bounding box center [453, 262] width 65 height 10
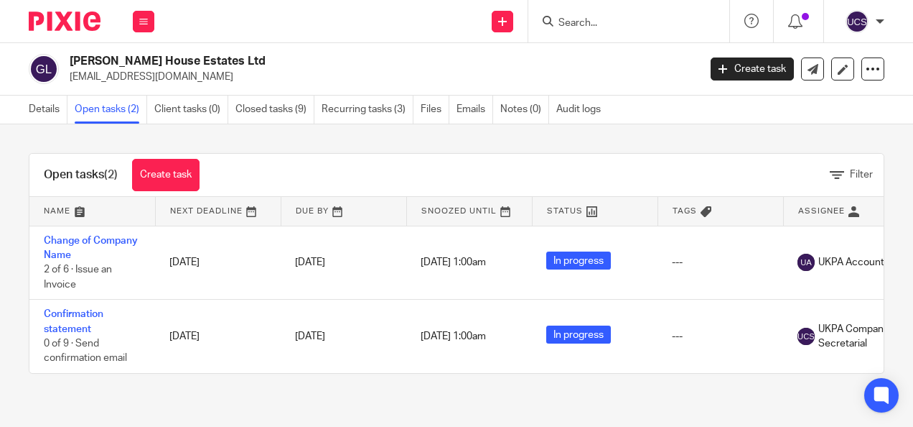
click at [338, 211] on link at bounding box center [344, 211] width 125 height 29
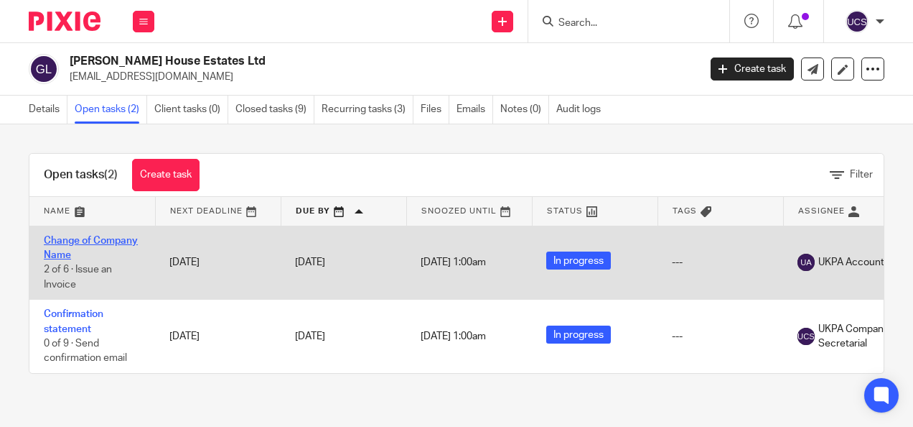
click at [90, 238] on link "Change of Company Name" at bounding box center [91, 248] width 94 height 24
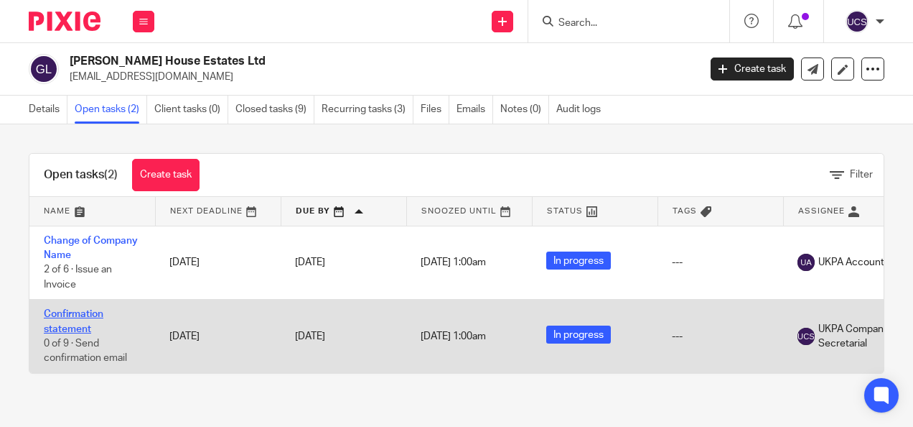
click at [69, 315] on link "Confirmation statement" at bounding box center [74, 321] width 60 height 24
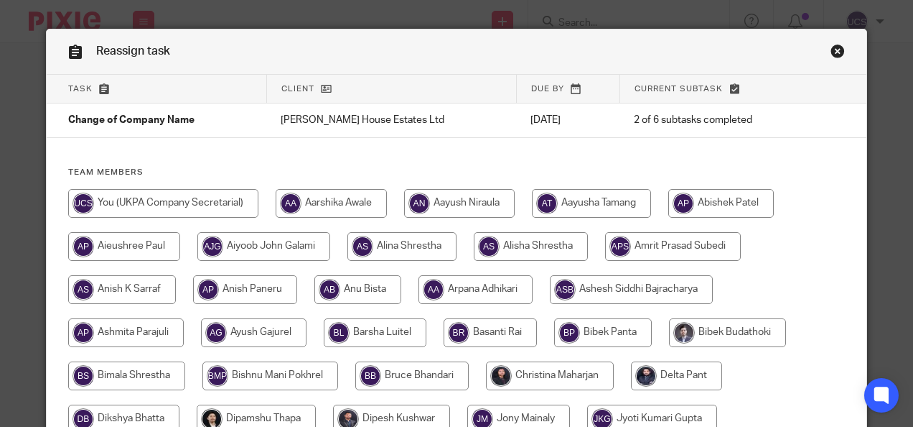
click at [833, 50] on link "Close this dialog window" at bounding box center [838, 53] width 14 height 19
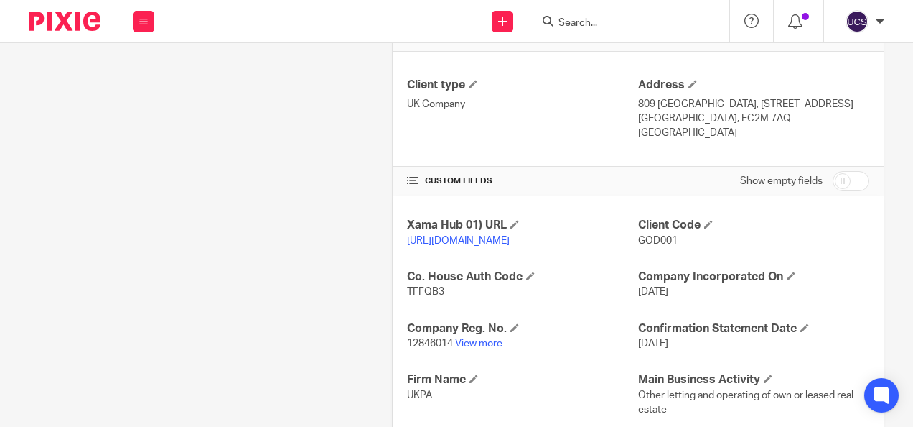
scroll to position [359, 0]
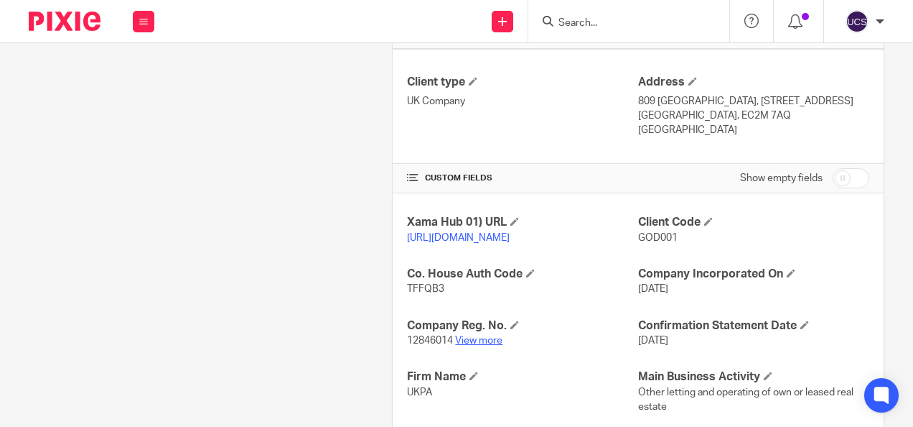
click at [477, 345] on link "View more" at bounding box center [478, 340] width 47 height 10
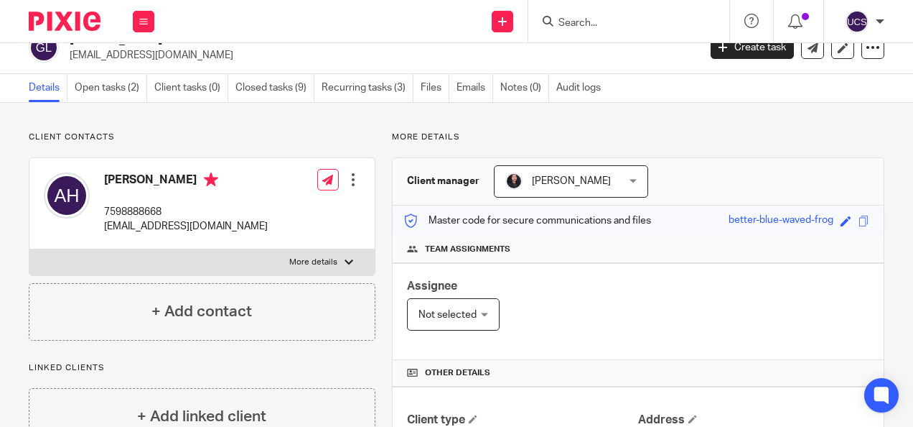
scroll to position [0, 0]
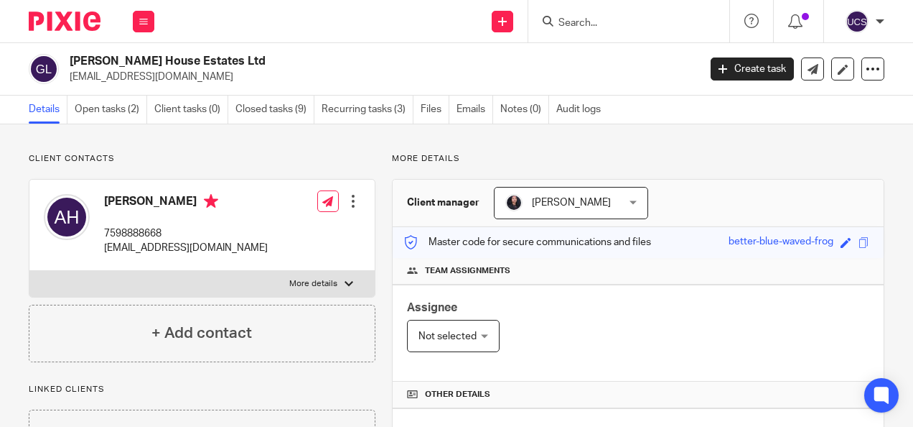
click at [590, 29] on input "Search" at bounding box center [621, 23] width 129 height 13
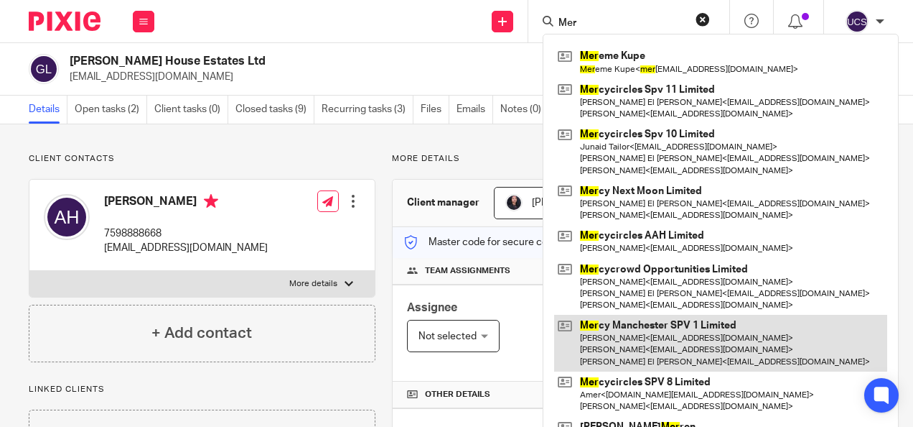
type input "Mer"
click at [676, 317] on link at bounding box center [720, 343] width 333 height 57
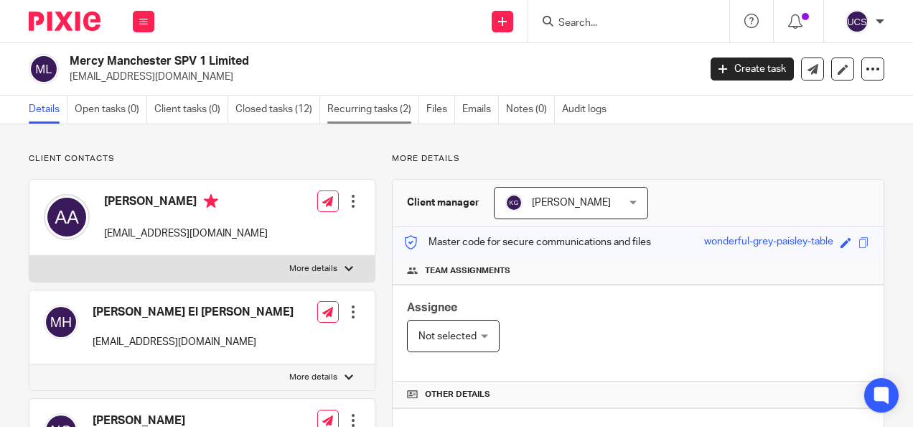
click at [383, 108] on link "Recurring tasks (2)" at bounding box center [373, 110] width 92 height 28
drag, startPoint x: 252, startPoint y: 59, endPoint x: 65, endPoint y: 63, distance: 187.5
click at [65, 63] on div "Mercy Manchester SPV 1 Limited [EMAIL_ADDRESS][DOMAIN_NAME]" at bounding box center [359, 69] width 661 height 30
copy h2 "Mercy Manchester SPV 1 Limited"
click at [580, 22] on input "Search" at bounding box center [621, 23] width 129 height 13
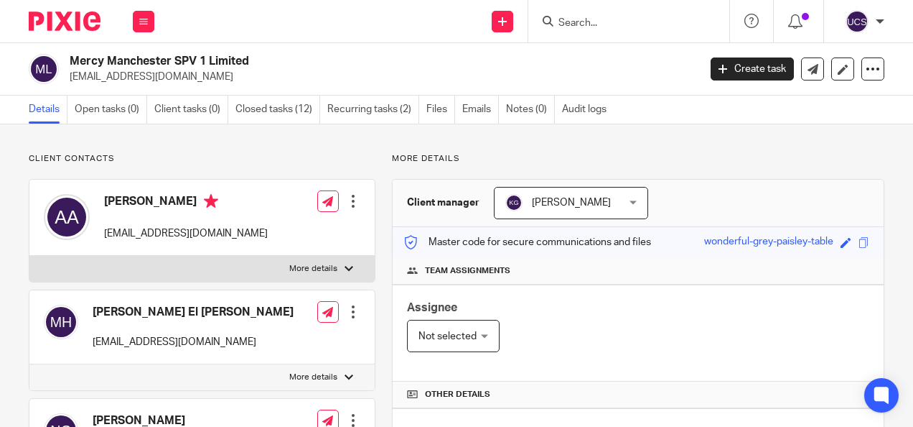
paste input "Homes Direct Limited"
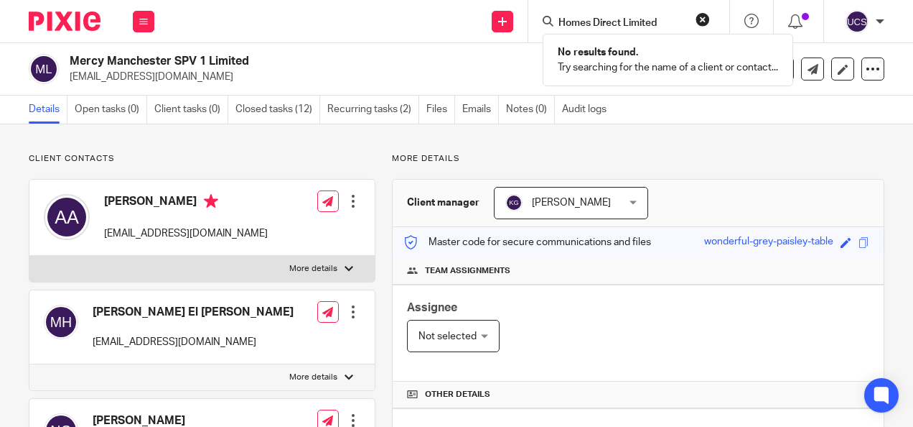
type input "Homes Direct Limited"
click at [706, 21] on button "reset" at bounding box center [703, 19] width 14 height 14
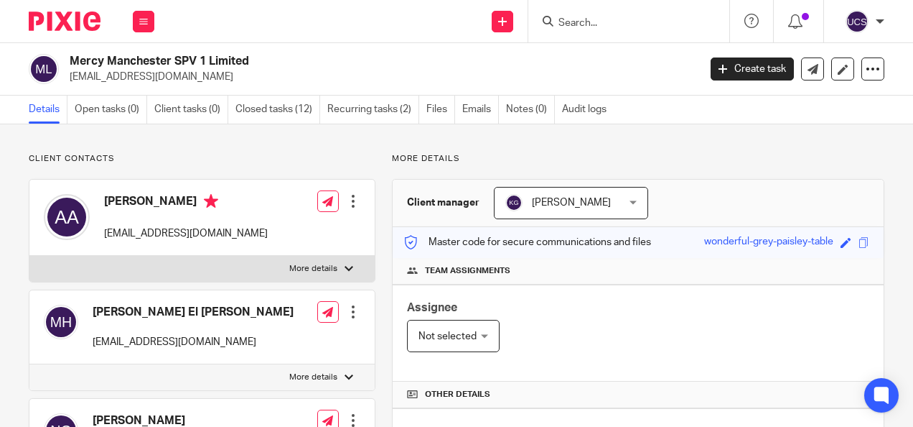
paste input "Lord Street Homes Limited"
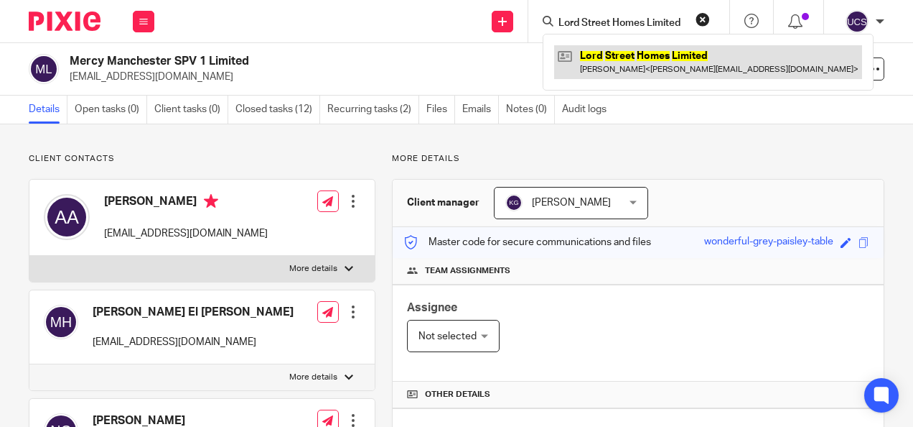
type input "Lord Street Homes Limited"
click at [658, 52] on link at bounding box center [708, 61] width 308 height 33
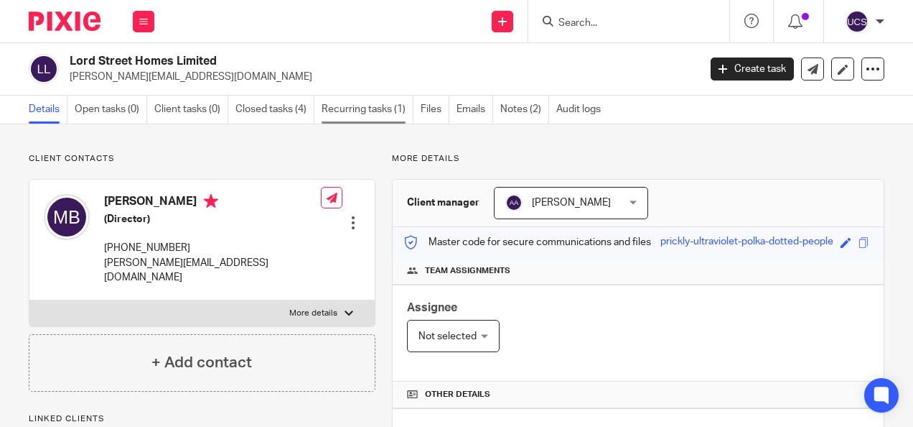
click at [379, 111] on link "Recurring tasks (1)" at bounding box center [368, 110] width 92 height 28
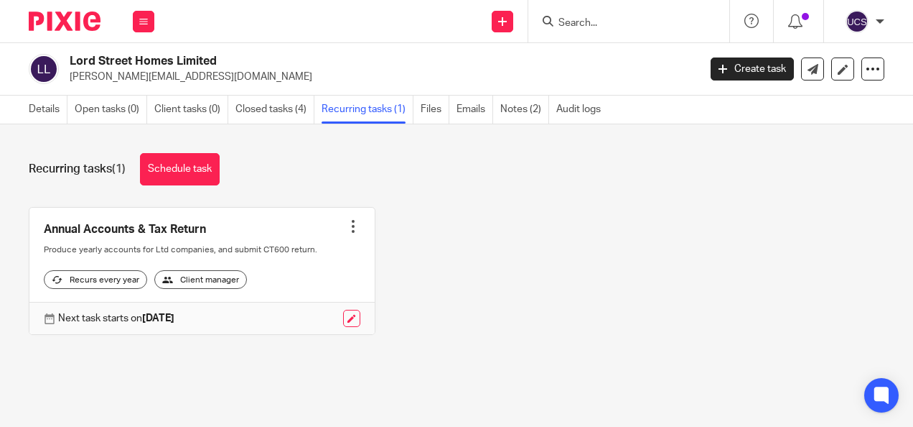
click at [585, 22] on input "Search" at bounding box center [621, 23] width 129 height 13
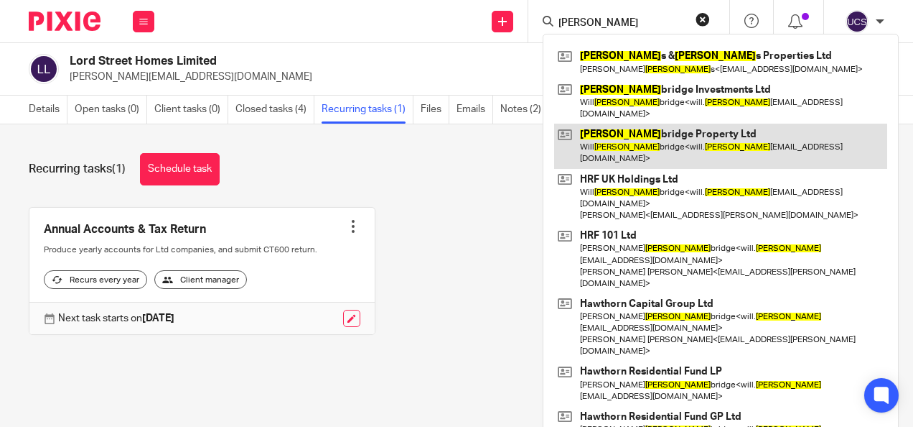
type input "Bain"
click at [672, 124] on link at bounding box center [720, 146] width 333 height 45
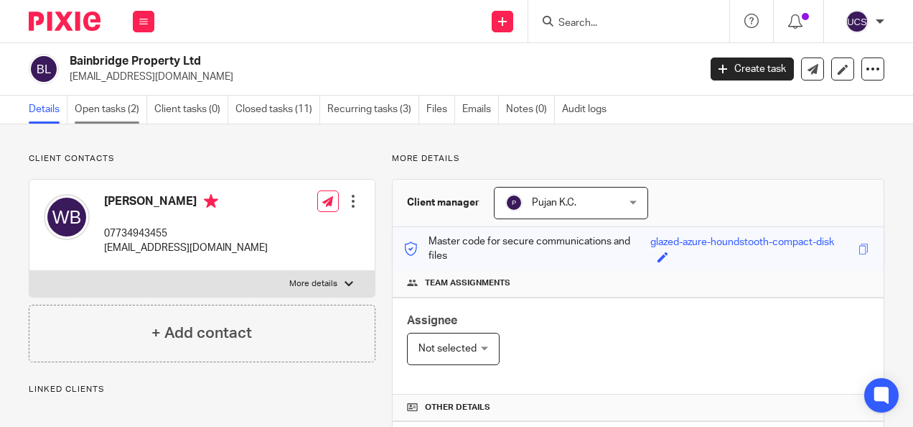
click at [105, 104] on link "Open tasks (2)" at bounding box center [111, 110] width 73 height 28
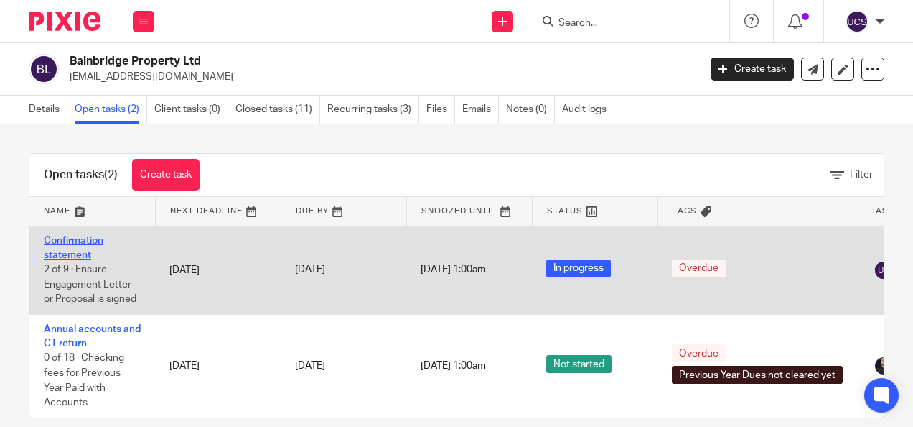
click at [60, 241] on link "Confirmation statement" at bounding box center [74, 248] width 60 height 24
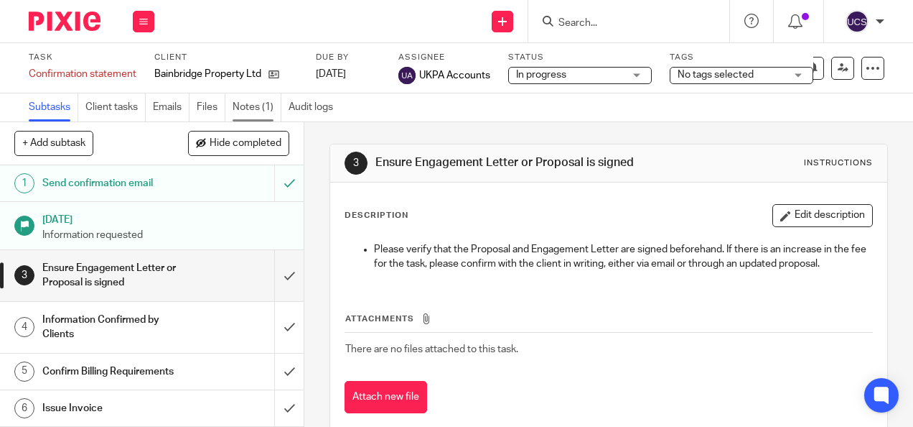
click at [264, 106] on link "Notes (1)" at bounding box center [257, 107] width 49 height 28
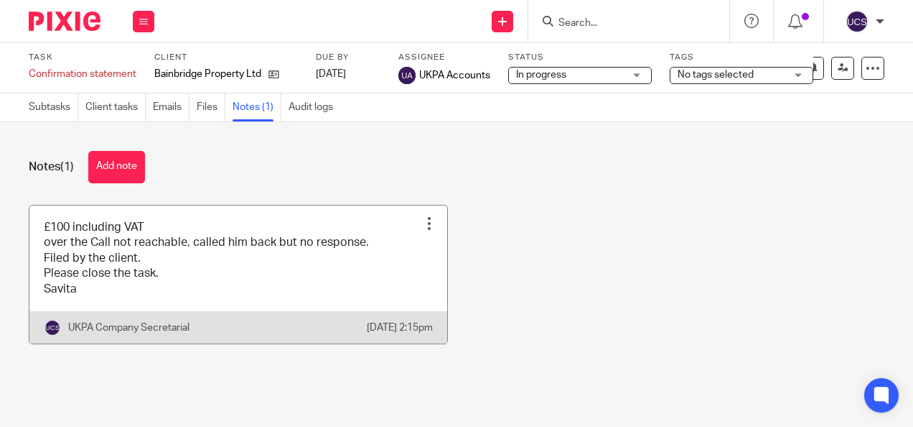
click at [422, 221] on div at bounding box center [429, 223] width 14 height 14
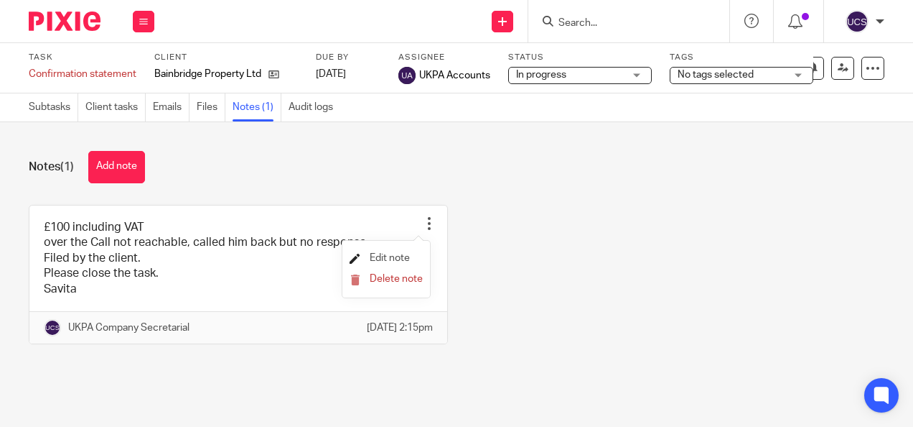
click at [396, 259] on span "Edit note" at bounding box center [390, 258] width 40 height 10
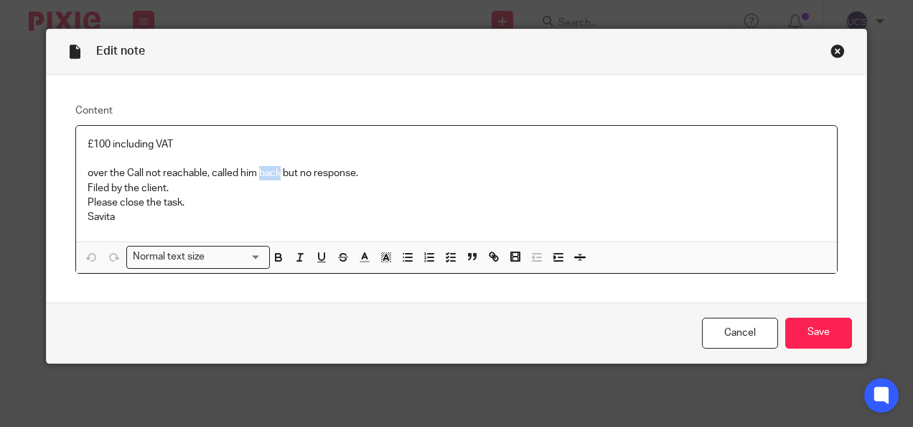
drag, startPoint x: 256, startPoint y: 170, endPoint x: 275, endPoint y: 178, distance: 20.9
click at [275, 178] on p "over the Call not reachable, called him back but no response." at bounding box center [457, 173] width 739 height 14
click at [126, 171] on p "over the Call not reachable, called him but no response." at bounding box center [457, 173] width 739 height 14
click at [253, 169] on p "over the call not reachable, called him but no response." at bounding box center [457, 173] width 739 height 14
click at [824, 320] on input "Save" at bounding box center [819, 332] width 67 height 31
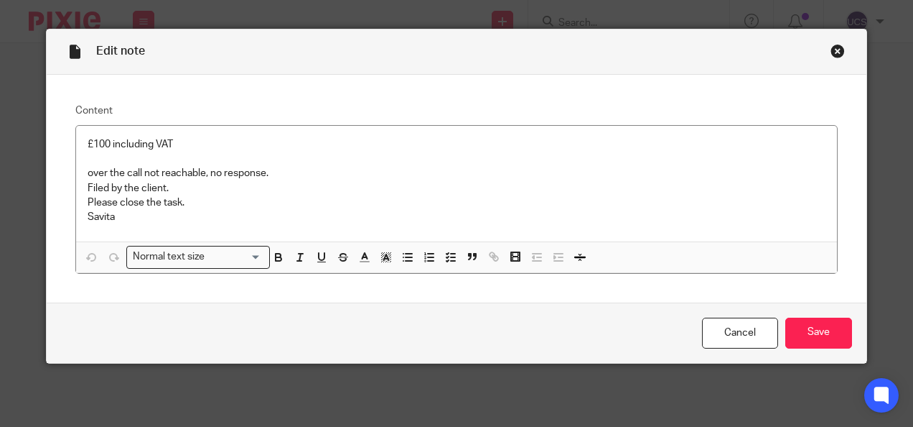
click at [839, 47] on div "Close this dialog window" at bounding box center [838, 51] width 14 height 14
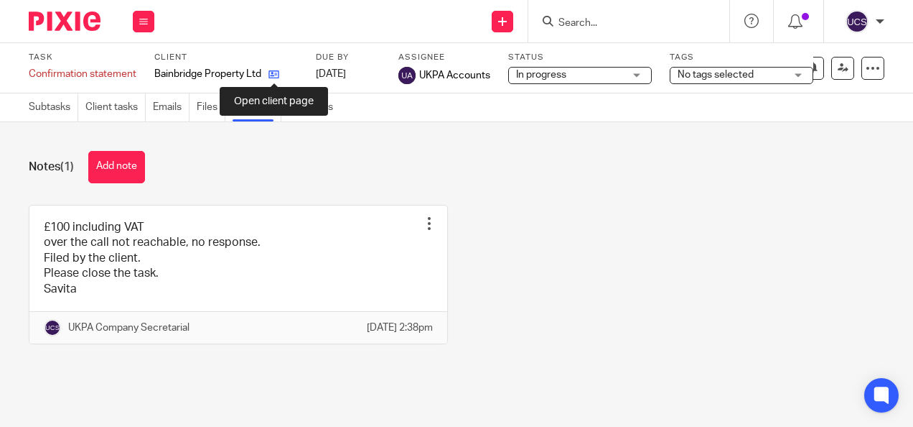
click at [276, 72] on icon at bounding box center [274, 74] width 11 height 11
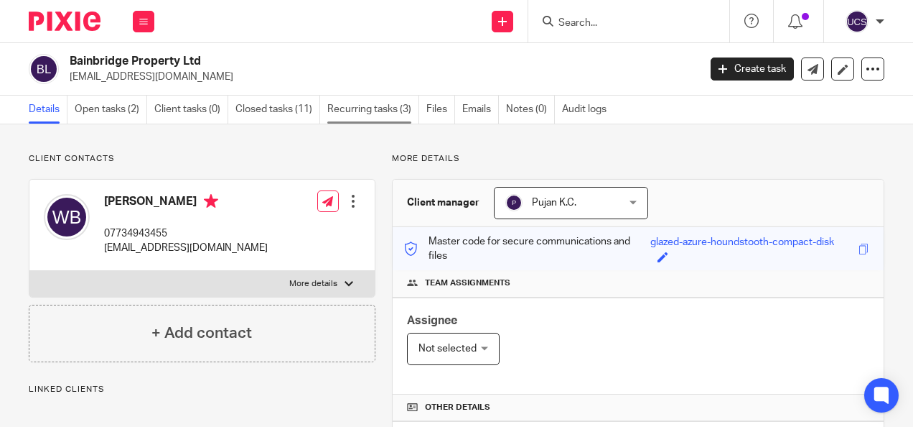
click at [360, 111] on link "Recurring tasks (3)" at bounding box center [373, 110] width 92 height 28
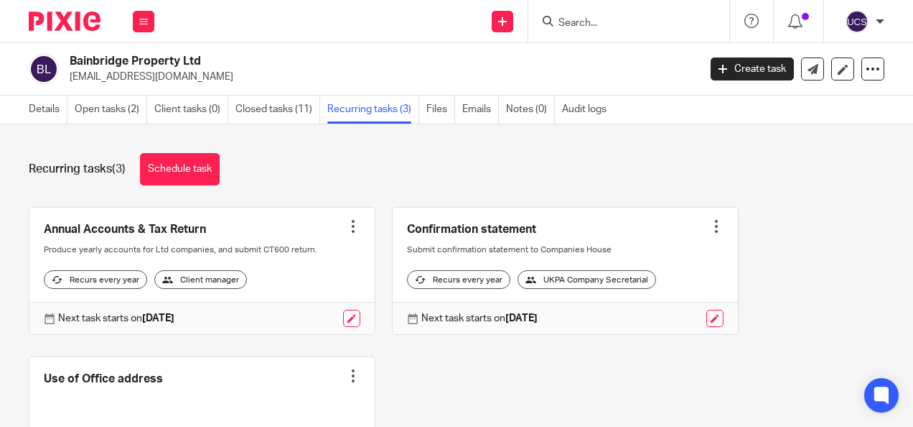
drag, startPoint x: 70, startPoint y: 57, endPoint x: 213, endPoint y: 60, distance: 142.2
click at [213, 60] on h2 "Bainbridge Property Ltd" at bounding box center [318, 61] width 496 height 15
copy h2 "Bainbridge Property Ltd"
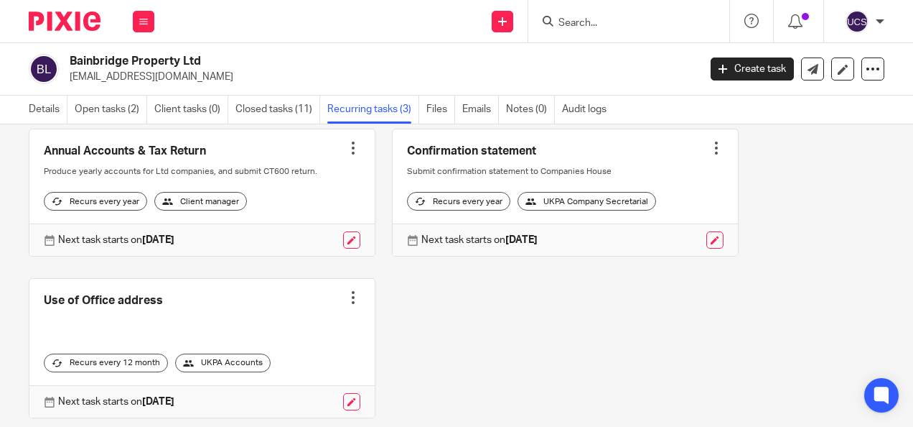
scroll to position [129, 0]
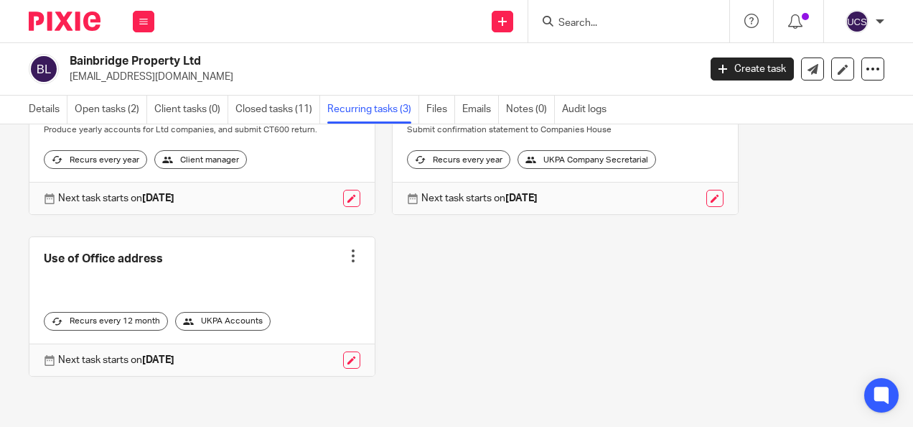
click at [590, 20] on input "Search" at bounding box center [621, 23] width 129 height 13
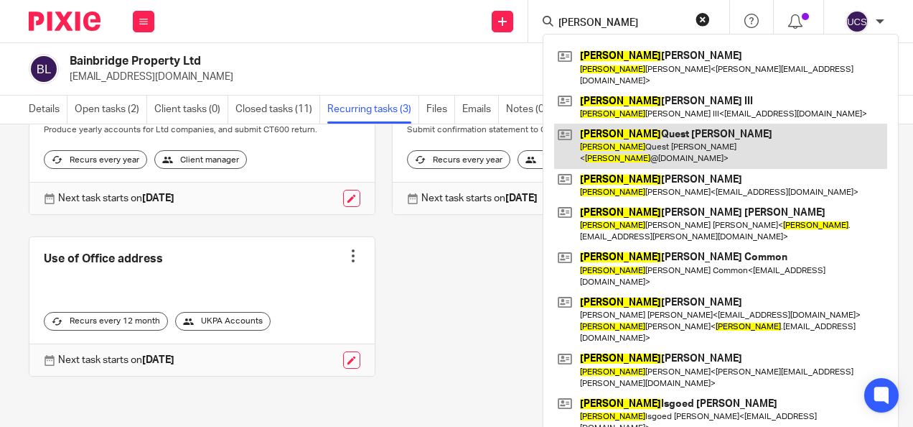
type input "James"
click at [652, 124] on link at bounding box center [720, 146] width 333 height 45
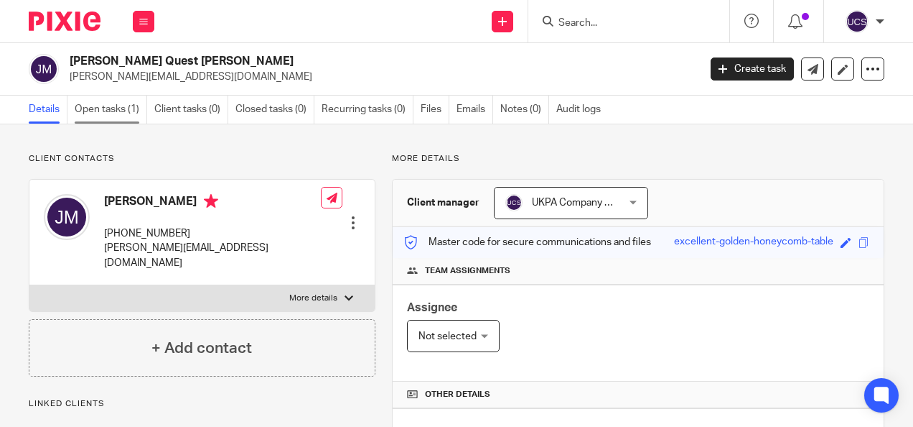
click at [111, 109] on link "Open tasks (1)" at bounding box center [111, 110] width 73 height 28
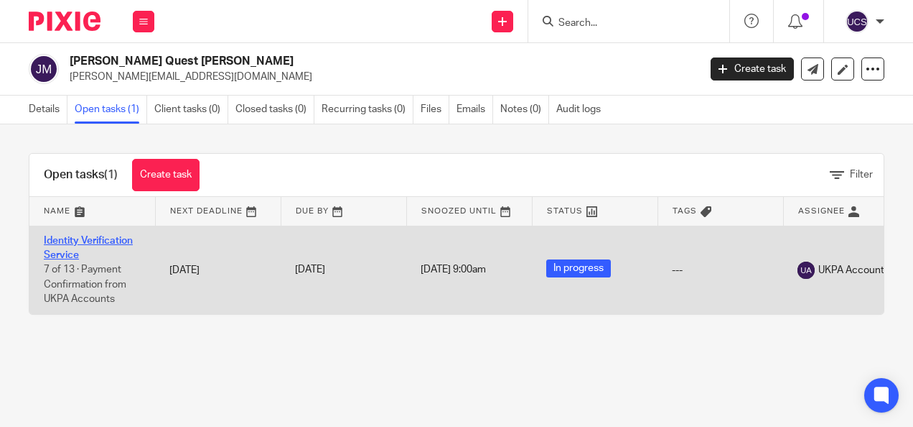
click at [94, 236] on link "Identity Verification Service" at bounding box center [88, 248] width 89 height 24
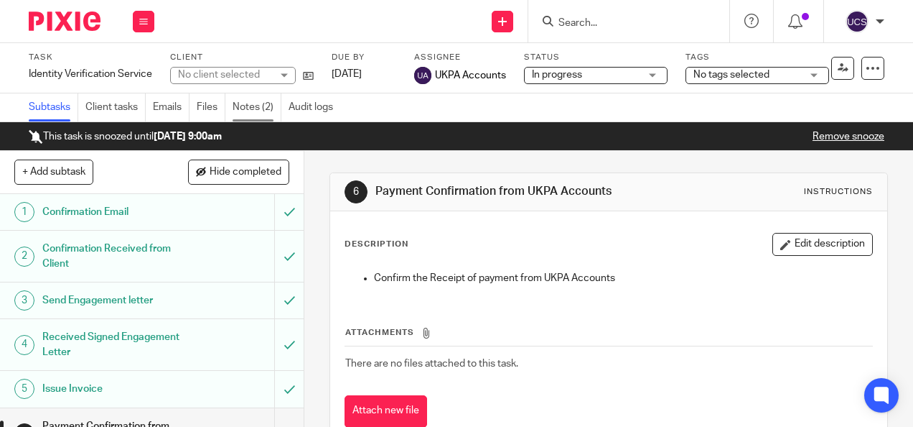
click at [264, 112] on link "Notes (2)" at bounding box center [257, 107] width 49 height 28
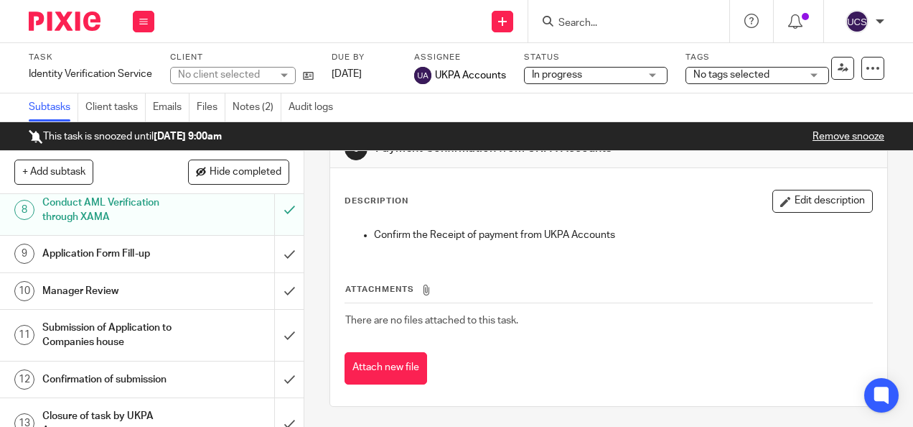
scroll to position [332, 0]
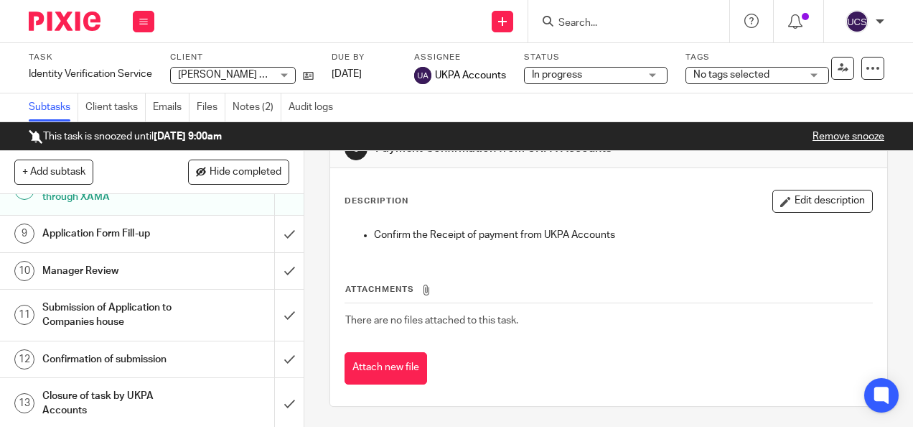
click at [579, 20] on input "Search" at bounding box center [621, 23] width 129 height 13
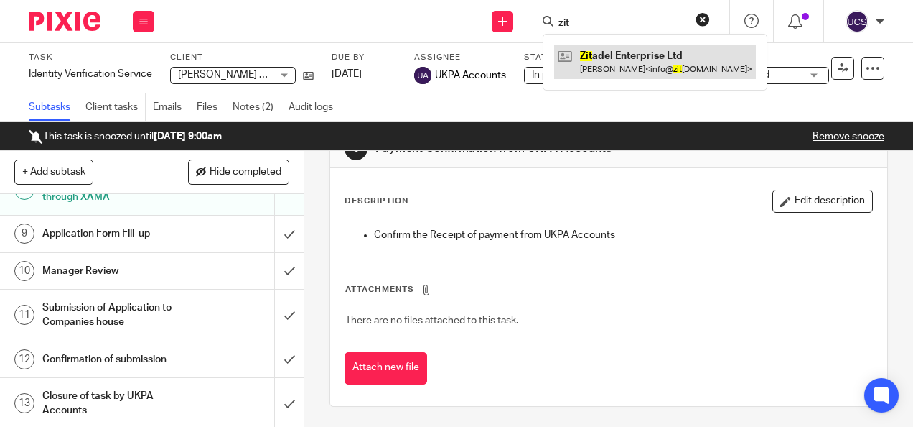
type input "zit"
click at [669, 55] on link at bounding box center [655, 61] width 202 height 33
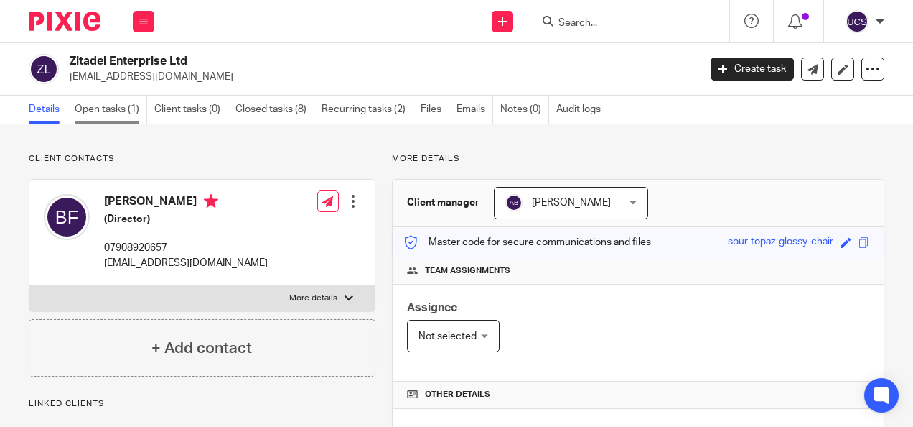
click at [129, 108] on link "Open tasks (1)" at bounding box center [111, 110] width 73 height 28
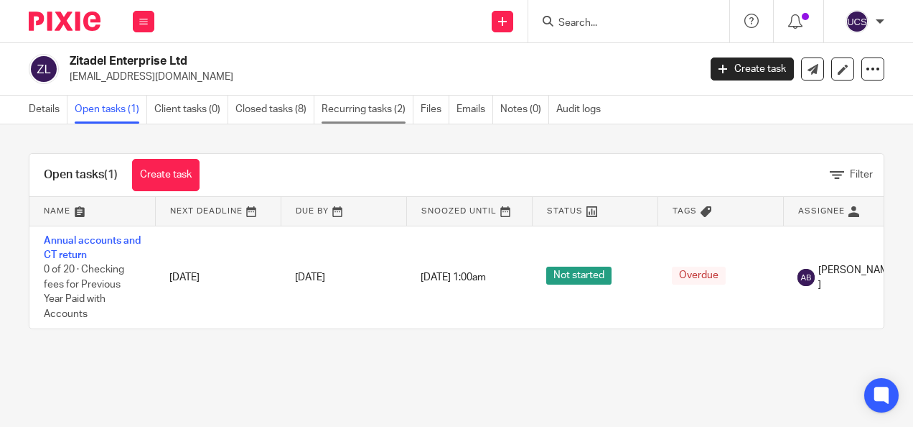
click at [368, 106] on link "Recurring tasks (2)" at bounding box center [368, 110] width 92 height 28
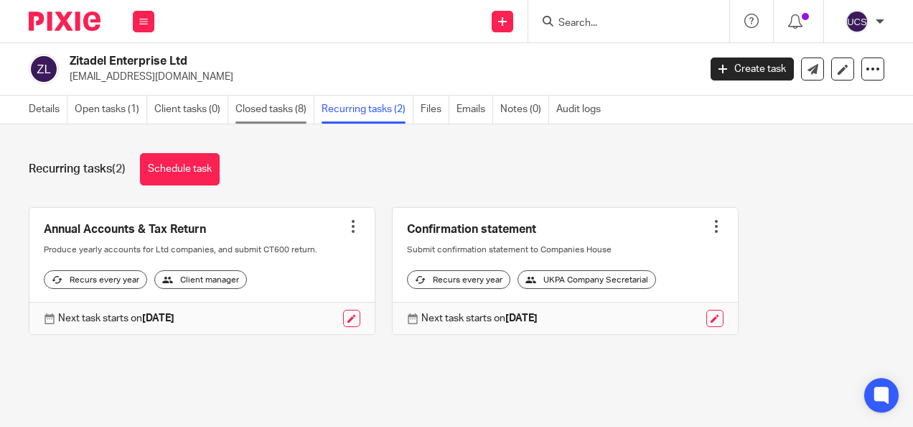
click at [242, 115] on link "Closed tasks (8)" at bounding box center [275, 110] width 79 height 28
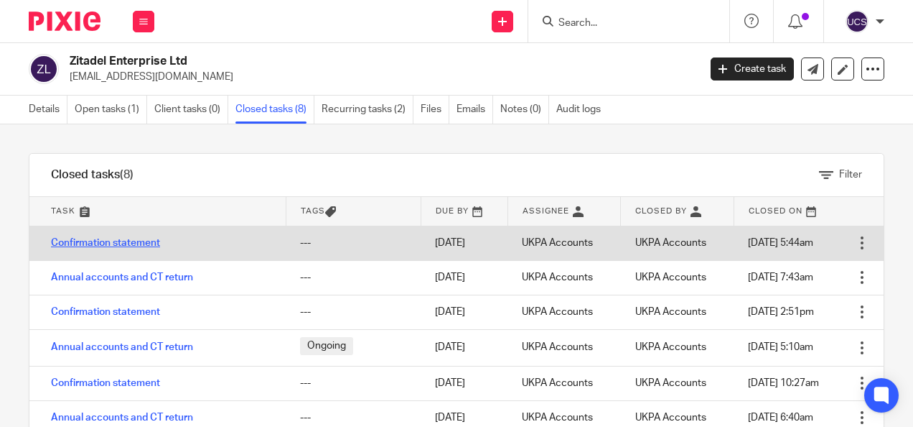
click at [121, 238] on link "Confirmation statement" at bounding box center [105, 243] width 109 height 10
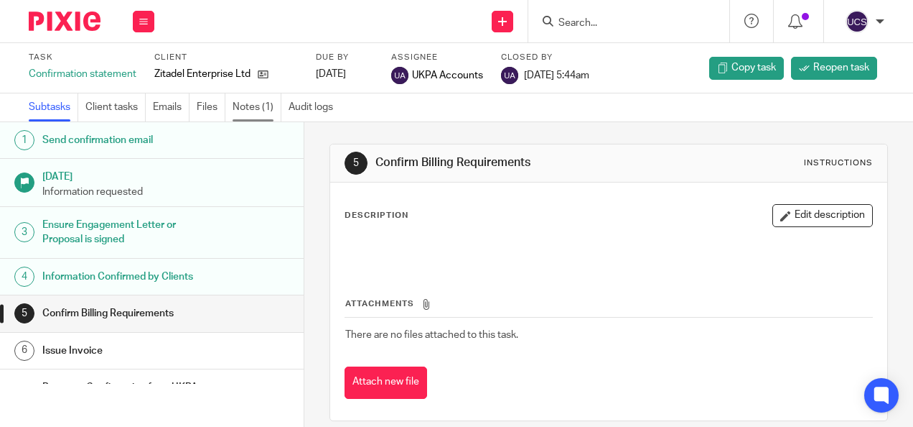
click at [251, 106] on link "Notes (1)" at bounding box center [257, 107] width 49 height 28
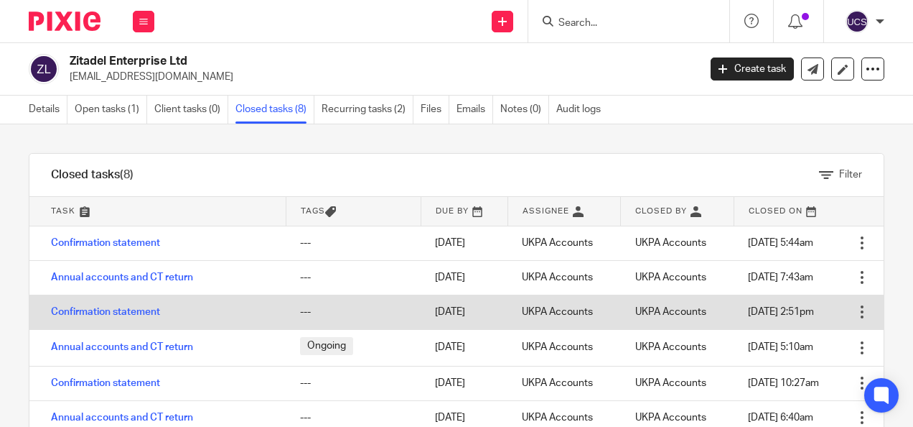
scroll to position [31, 0]
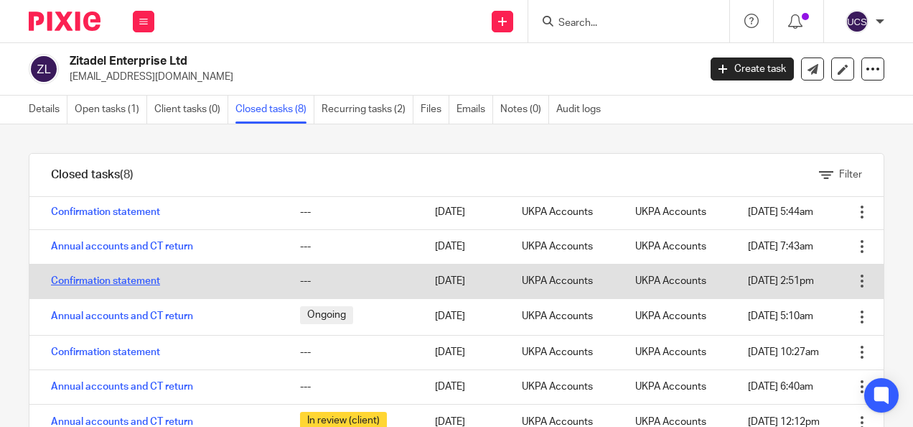
click at [109, 279] on link "Confirmation statement" at bounding box center [105, 281] width 109 height 10
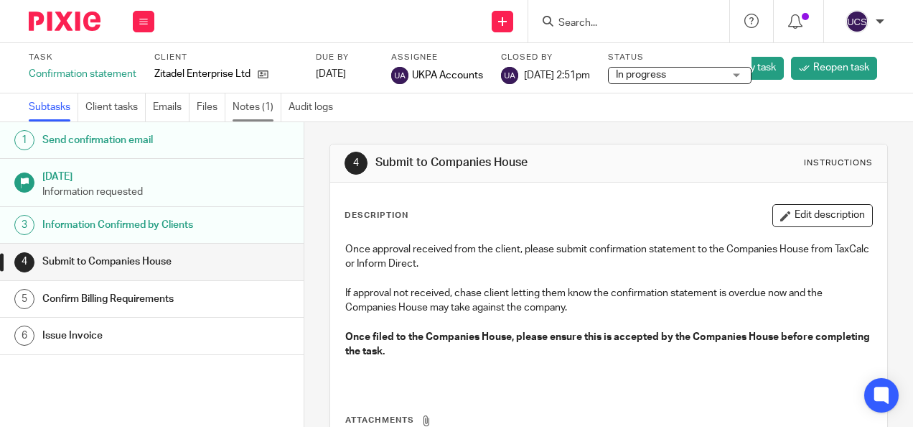
click at [240, 103] on link "Notes (1)" at bounding box center [257, 107] width 49 height 28
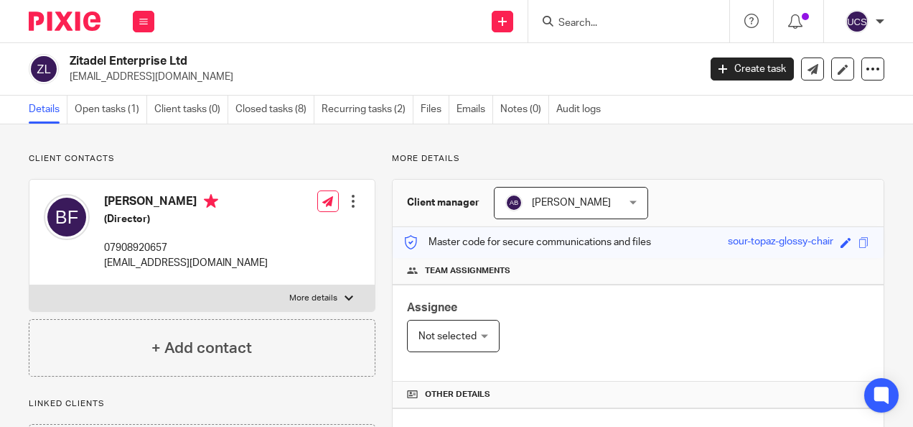
click at [627, 27] on input "Search" at bounding box center [621, 23] width 129 height 13
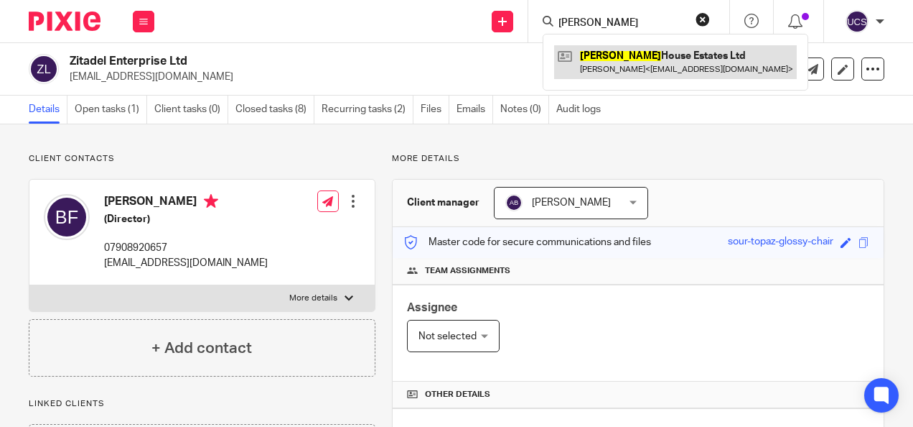
type input "[PERSON_NAME]"
click at [654, 53] on link at bounding box center [675, 61] width 243 height 33
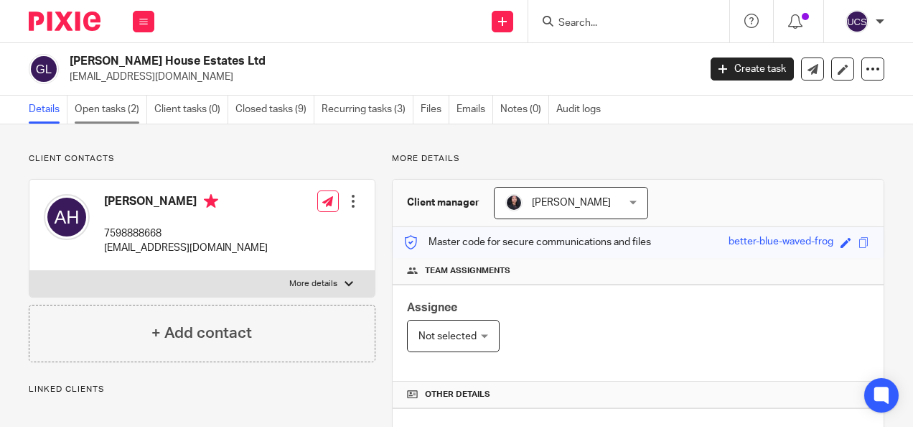
click at [124, 111] on link "Open tasks (2)" at bounding box center [111, 110] width 73 height 28
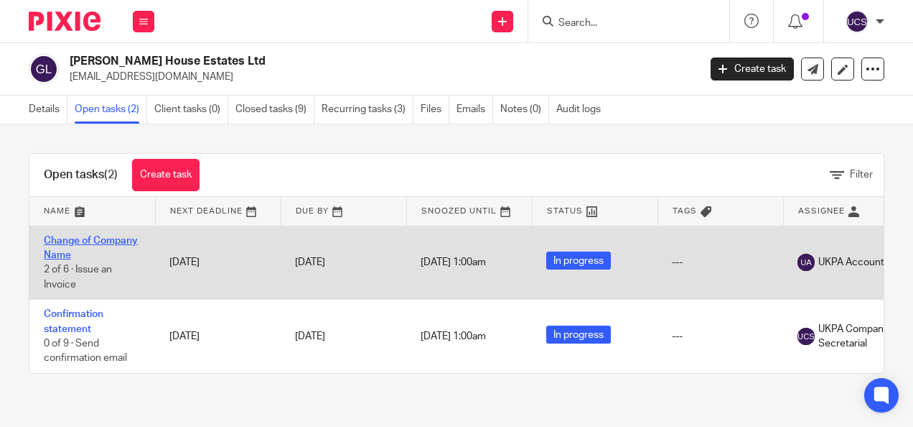
click at [102, 237] on link "Change of Company Name" at bounding box center [91, 248] width 94 height 24
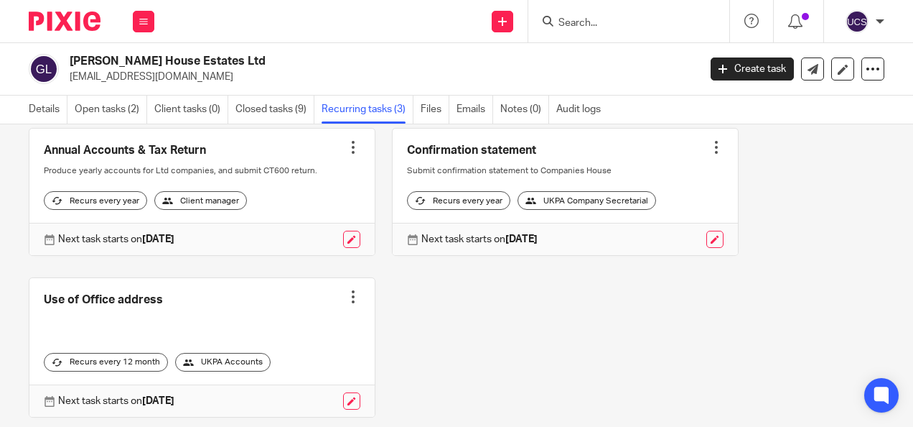
scroll to position [57, 0]
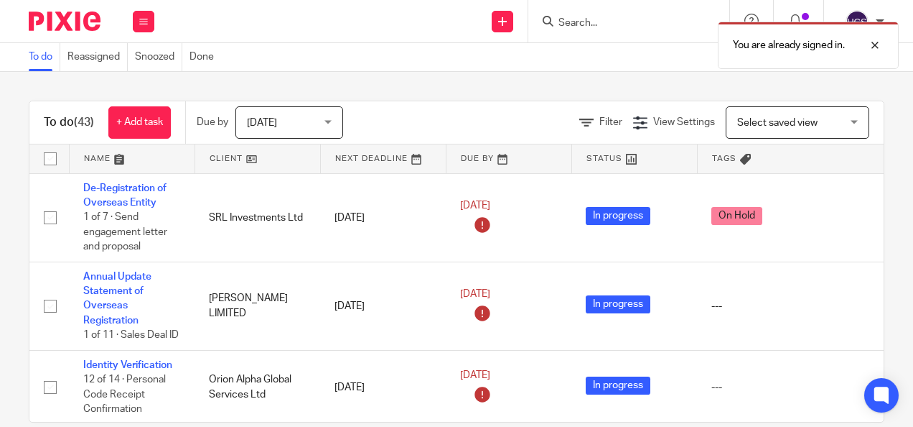
click at [573, 24] on div "You are already signed in." at bounding box center [678, 41] width 442 height 55
paste input "[PERSON_NAME] HOUSE ESTATES LTD"
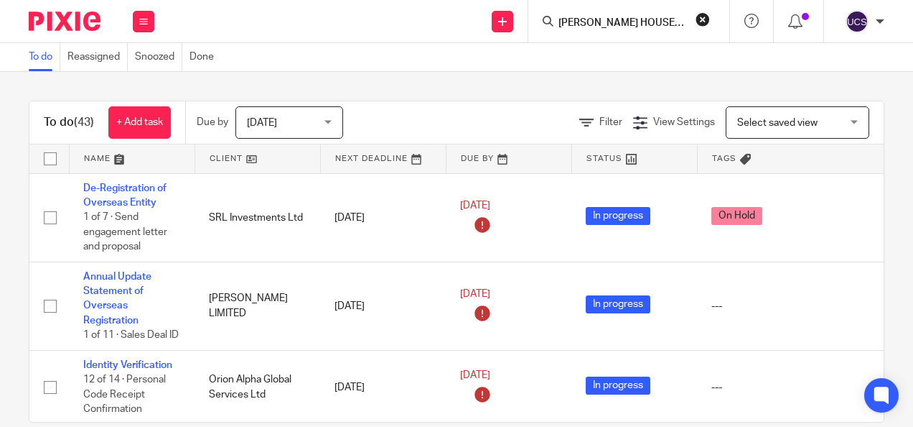
scroll to position [0, 15]
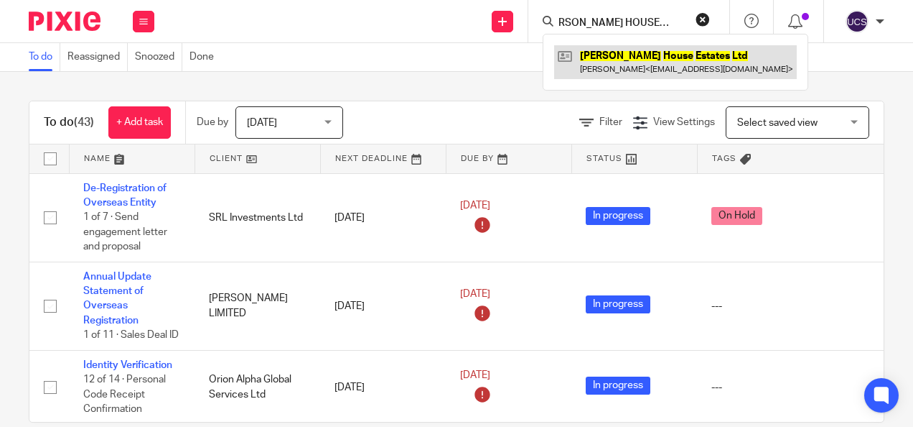
type input "[PERSON_NAME] HOUSE ESTATES LTD"
click at [596, 53] on link at bounding box center [675, 61] width 243 height 33
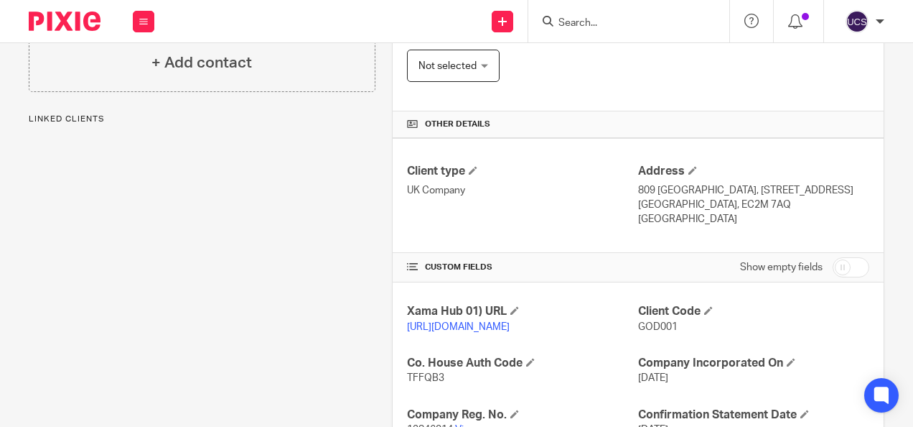
scroll to position [359, 0]
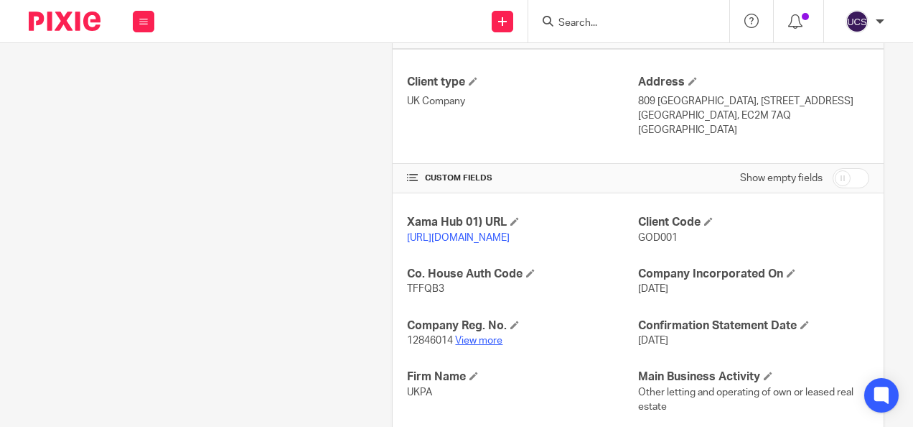
click at [469, 345] on link "View more" at bounding box center [478, 340] width 47 height 10
